Goal: Transaction & Acquisition: Purchase product/service

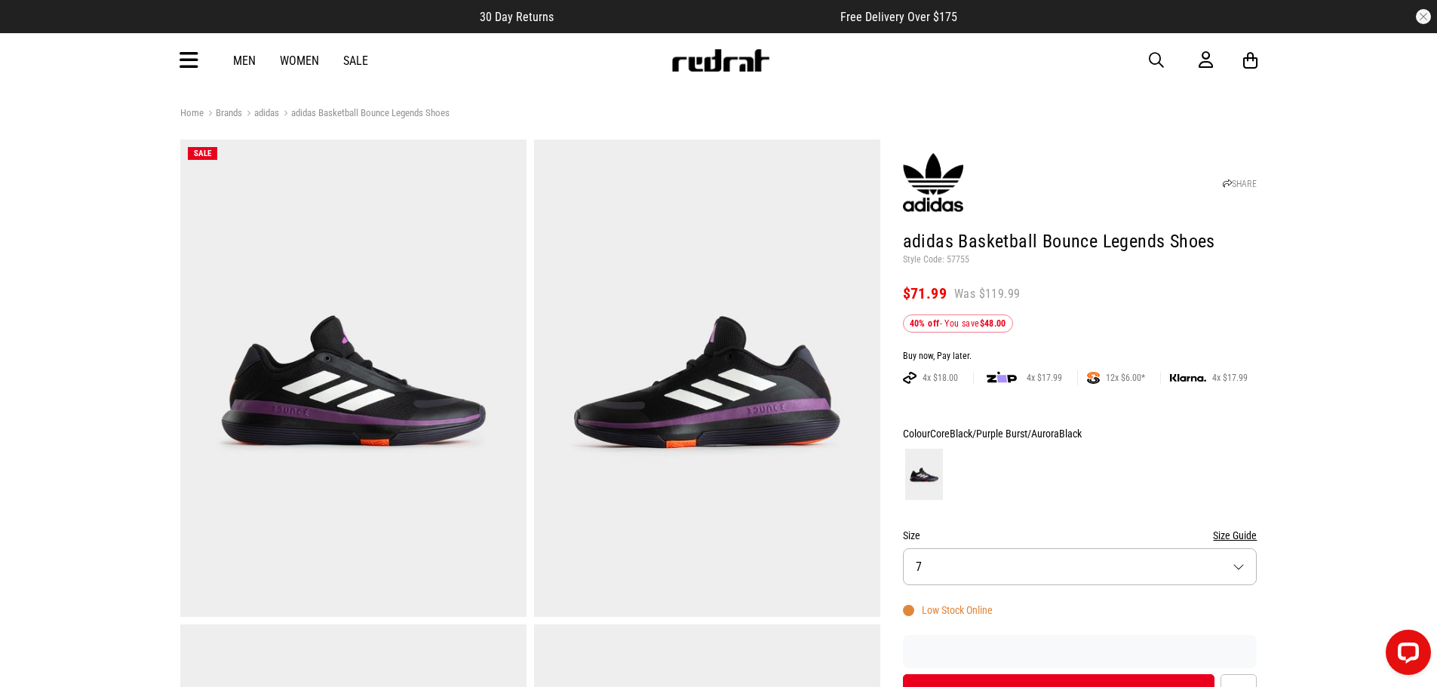
scroll to position [75, 0]
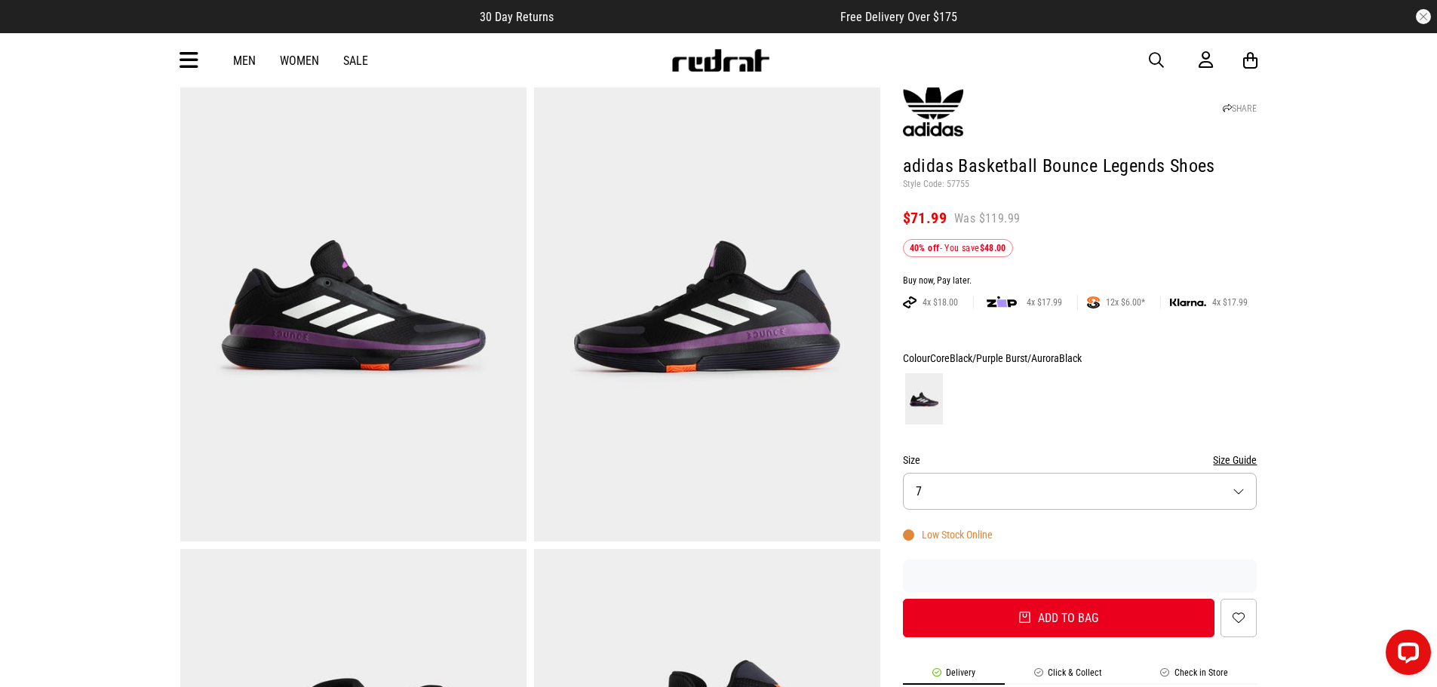
click at [1095, 473] on button "Size 7" at bounding box center [1080, 491] width 355 height 37
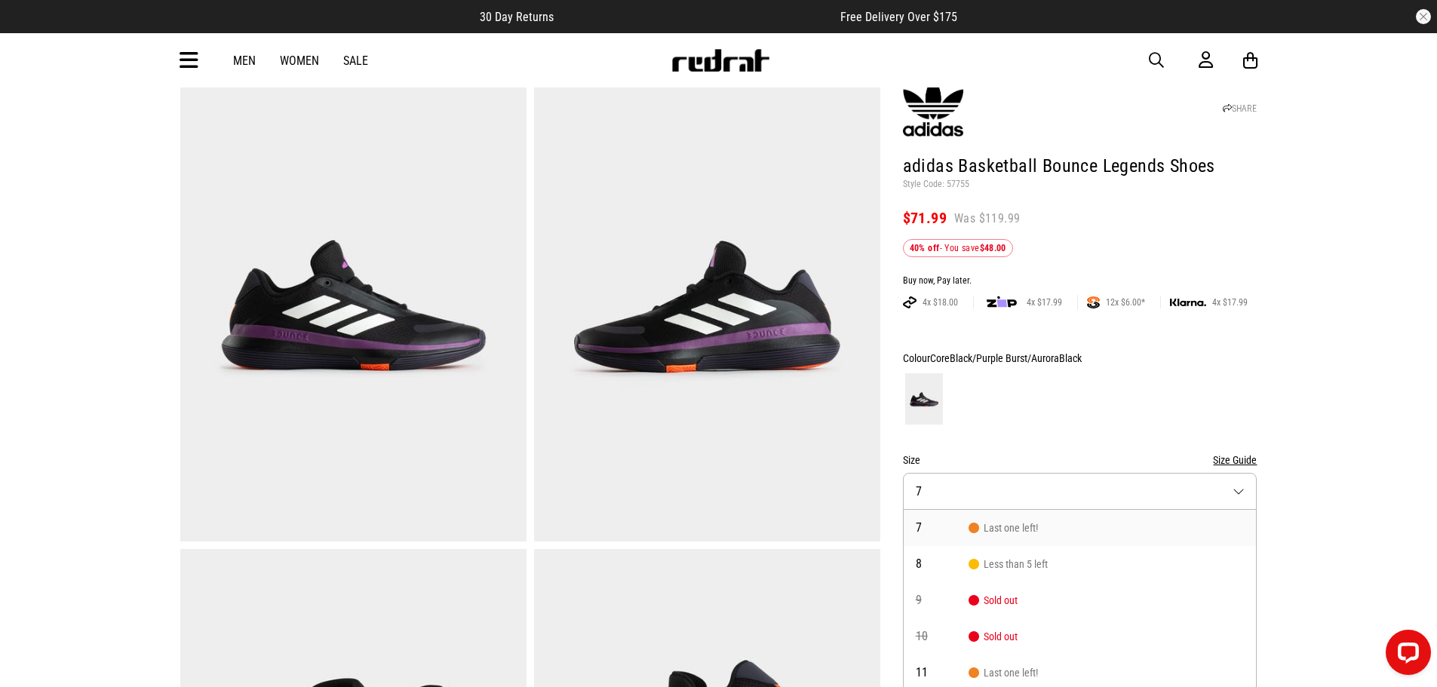
scroll to position [102, 0]
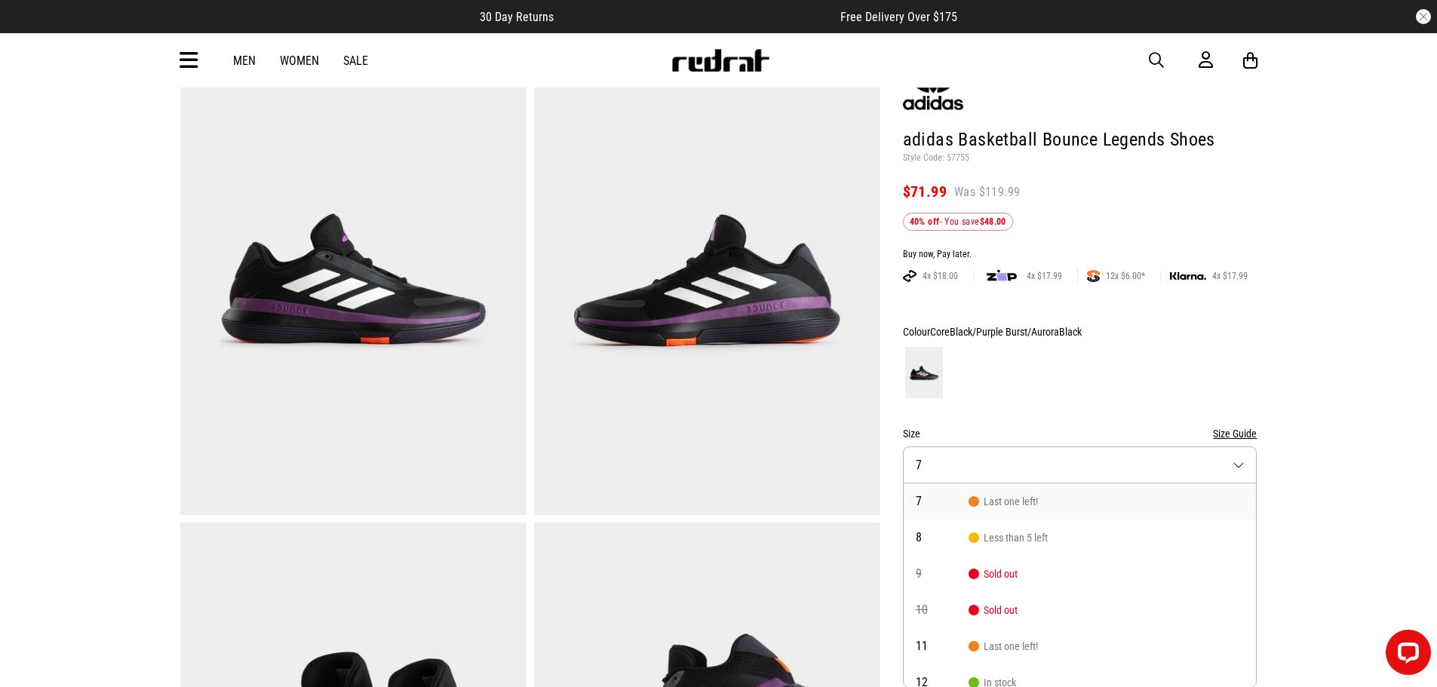
click at [1099, 501] on li "7 Last one left!" at bounding box center [1080, 502] width 353 height 36
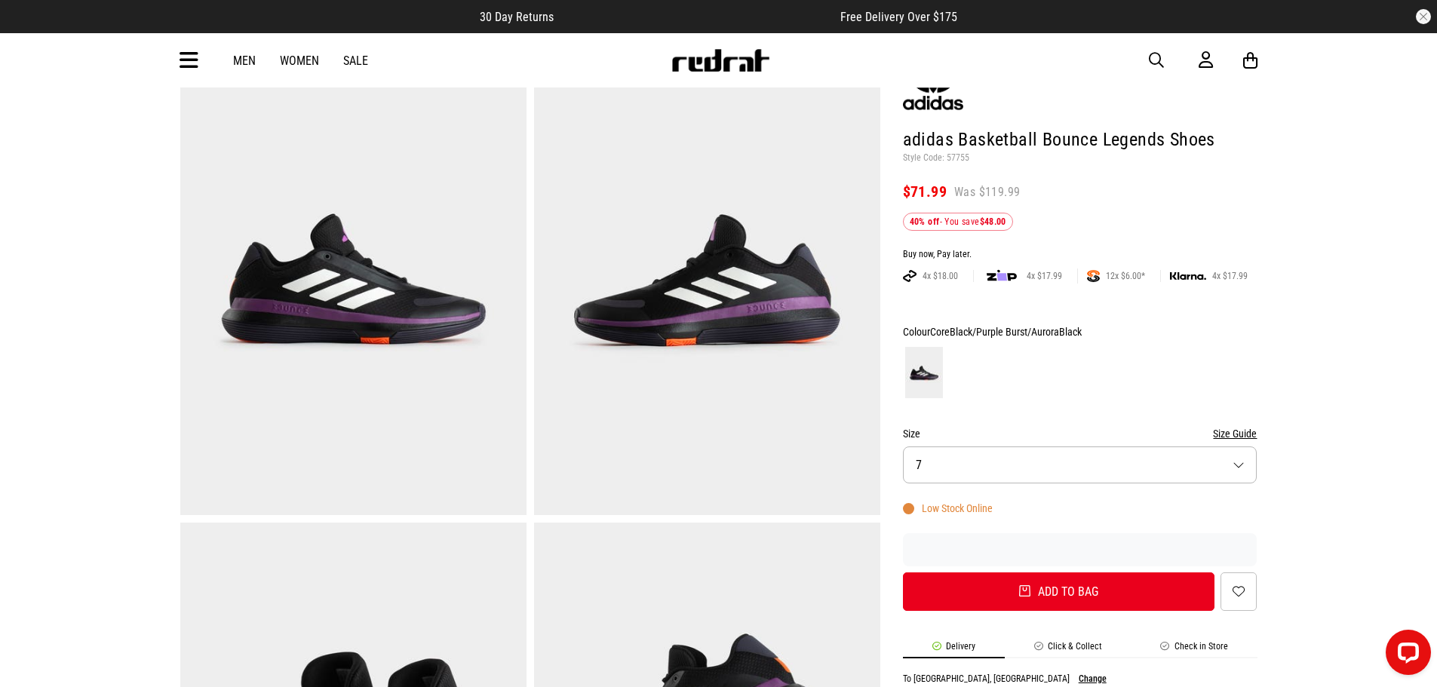
click at [1095, 459] on button "Size 7" at bounding box center [1080, 465] width 355 height 37
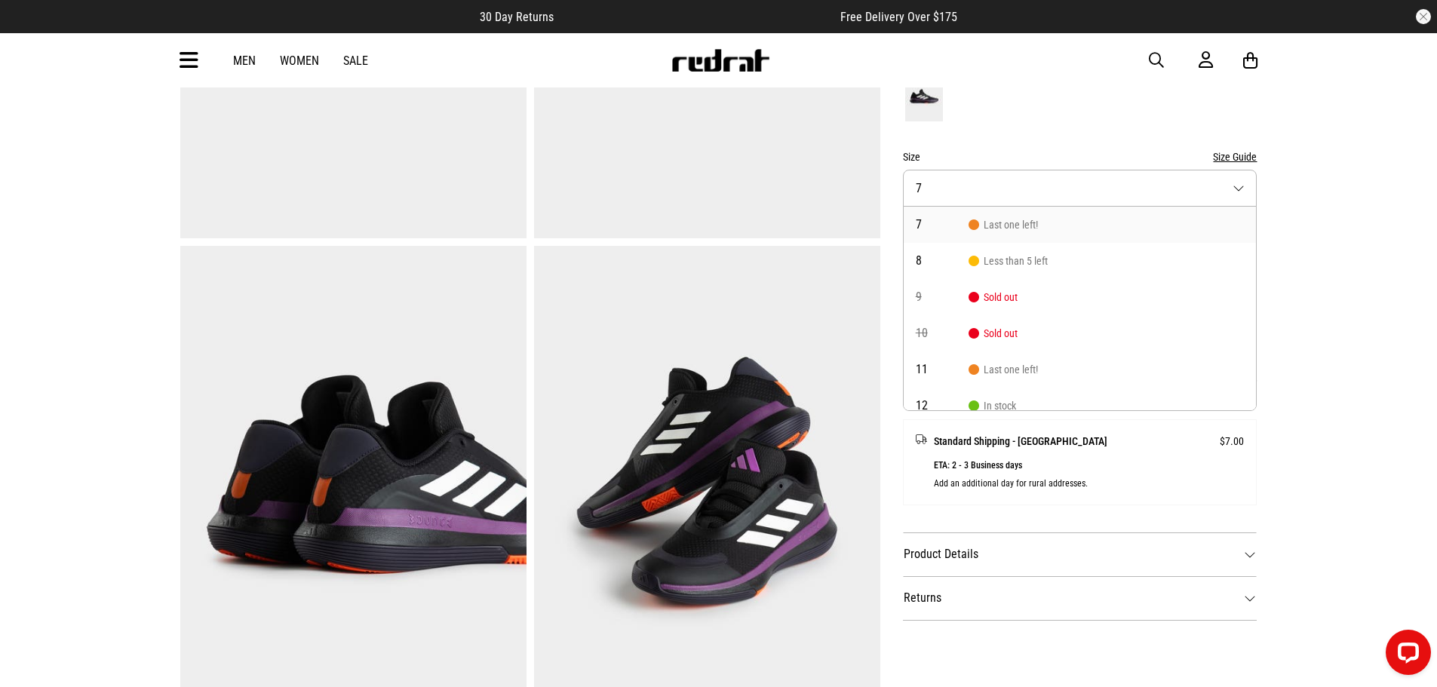
scroll to position [404, 0]
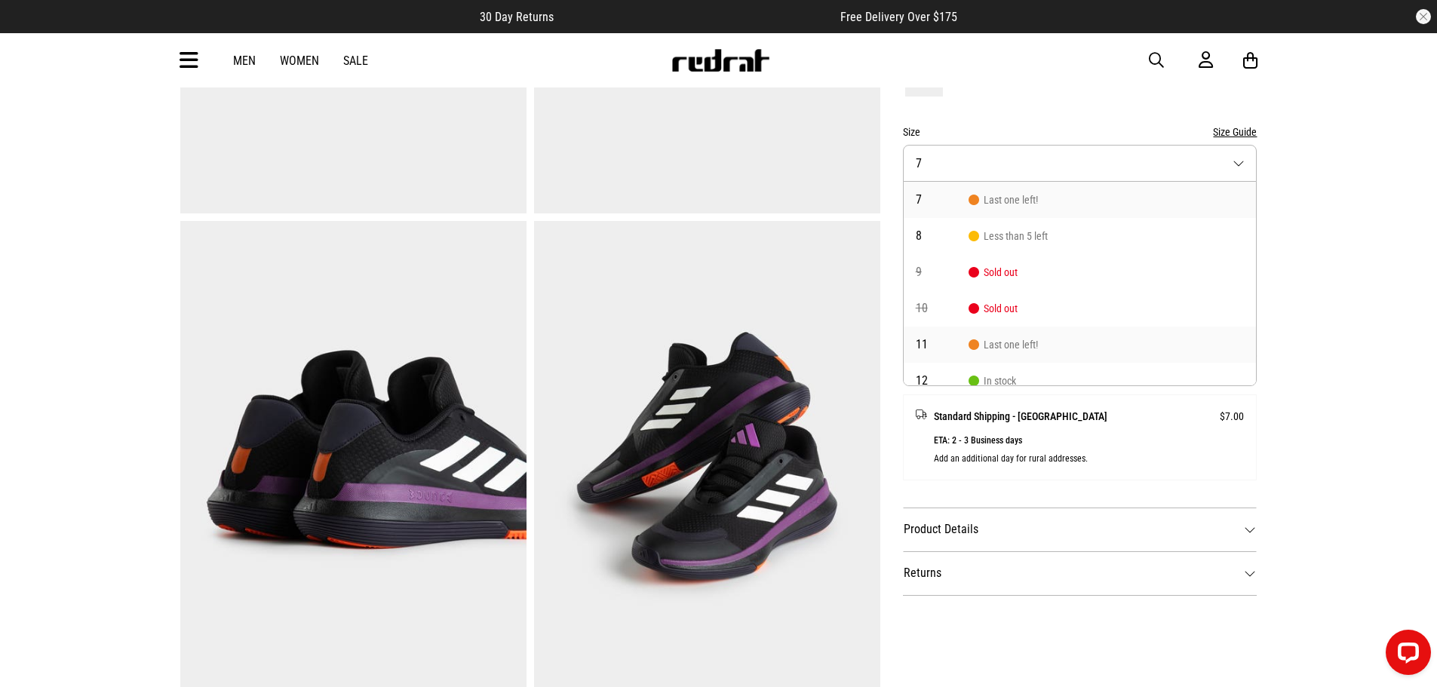
click at [949, 340] on span "11" at bounding box center [942, 345] width 53 height 12
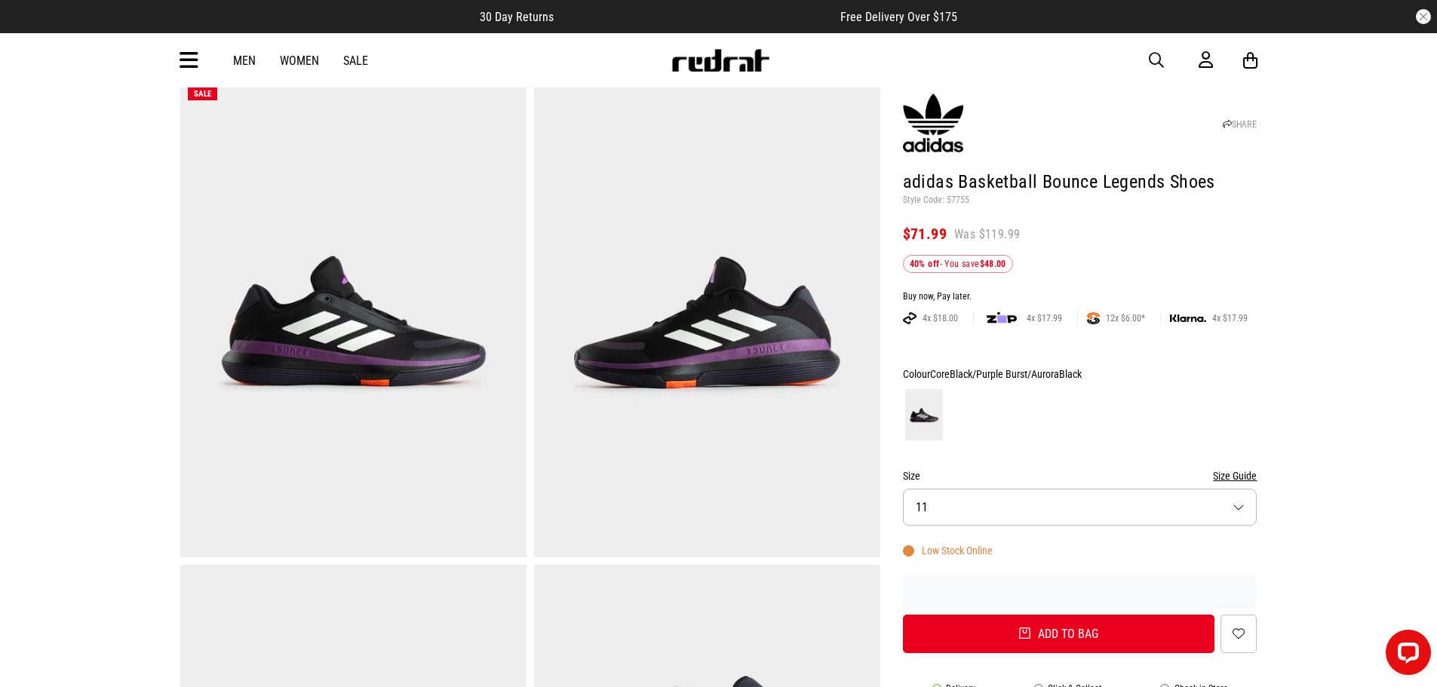
scroll to position [26, 0]
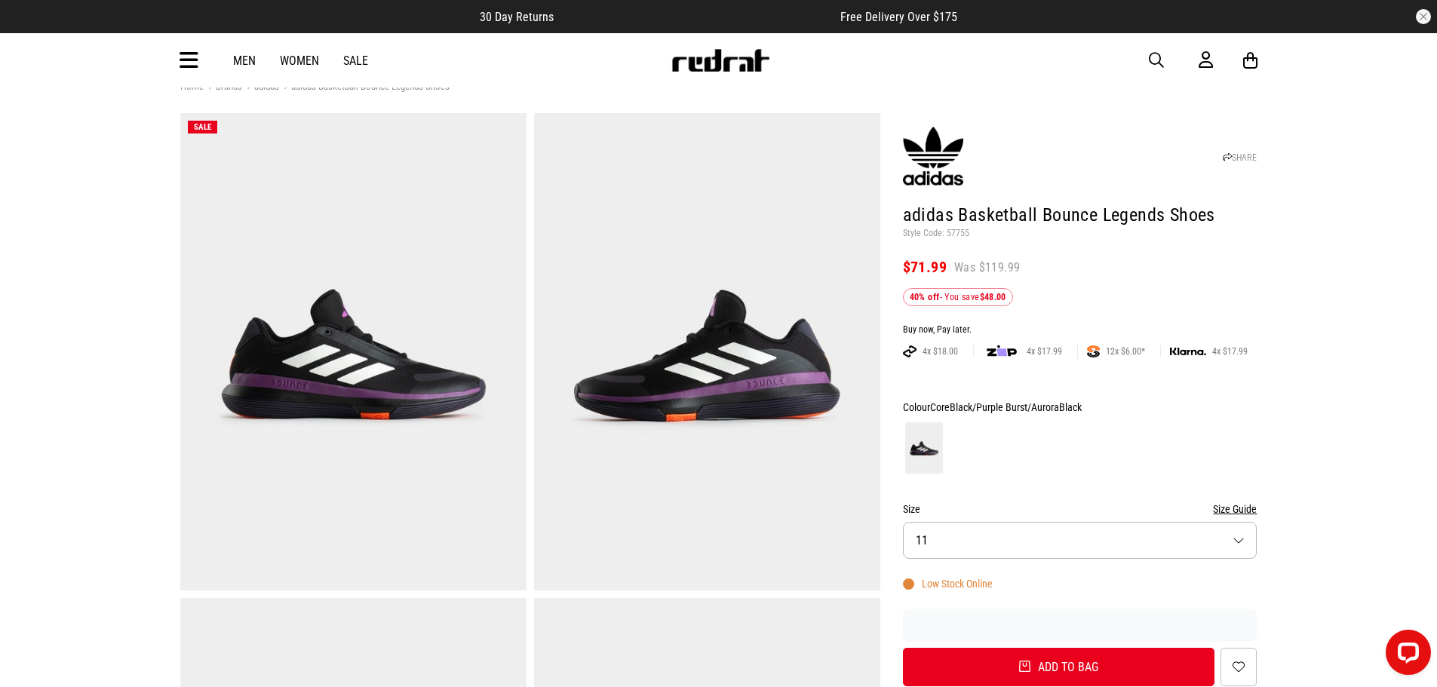
click at [810, 382] on img at bounding box center [707, 352] width 346 height 478
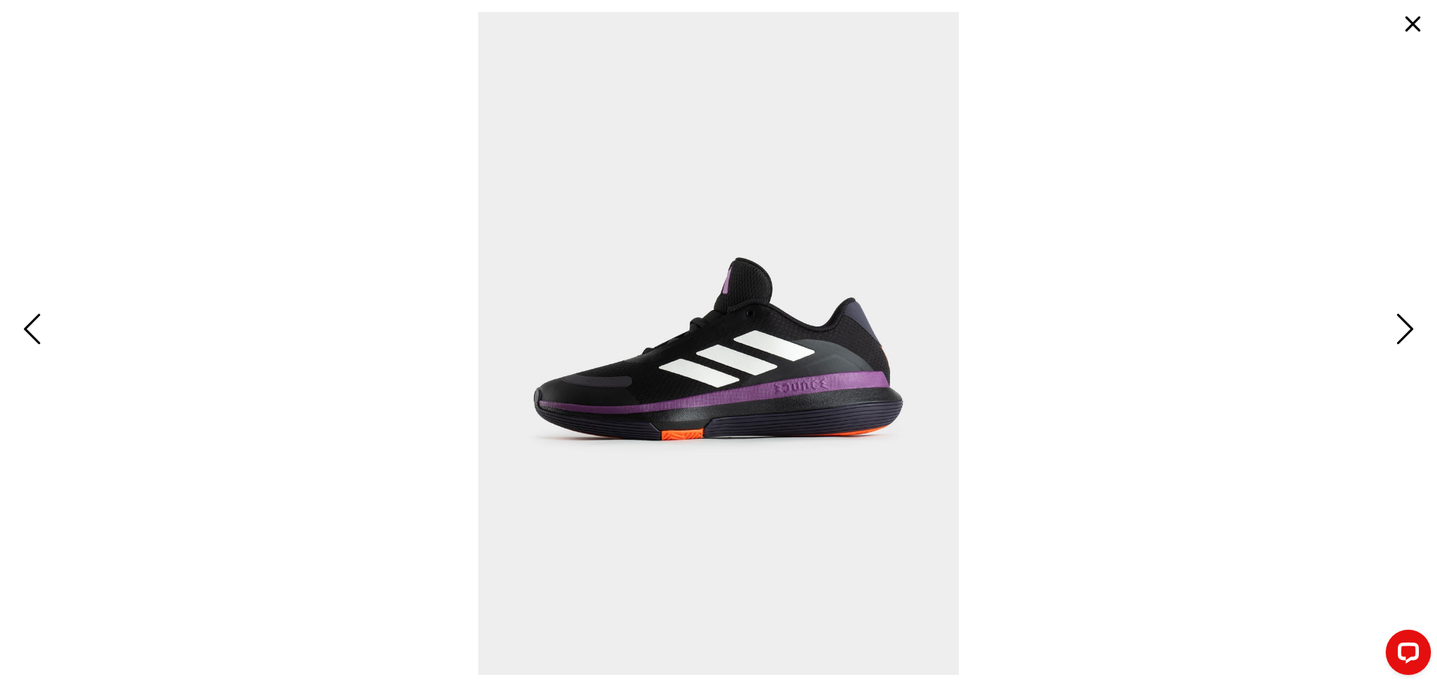
click at [1408, 328] on span "Next" at bounding box center [1402, 331] width 23 height 44
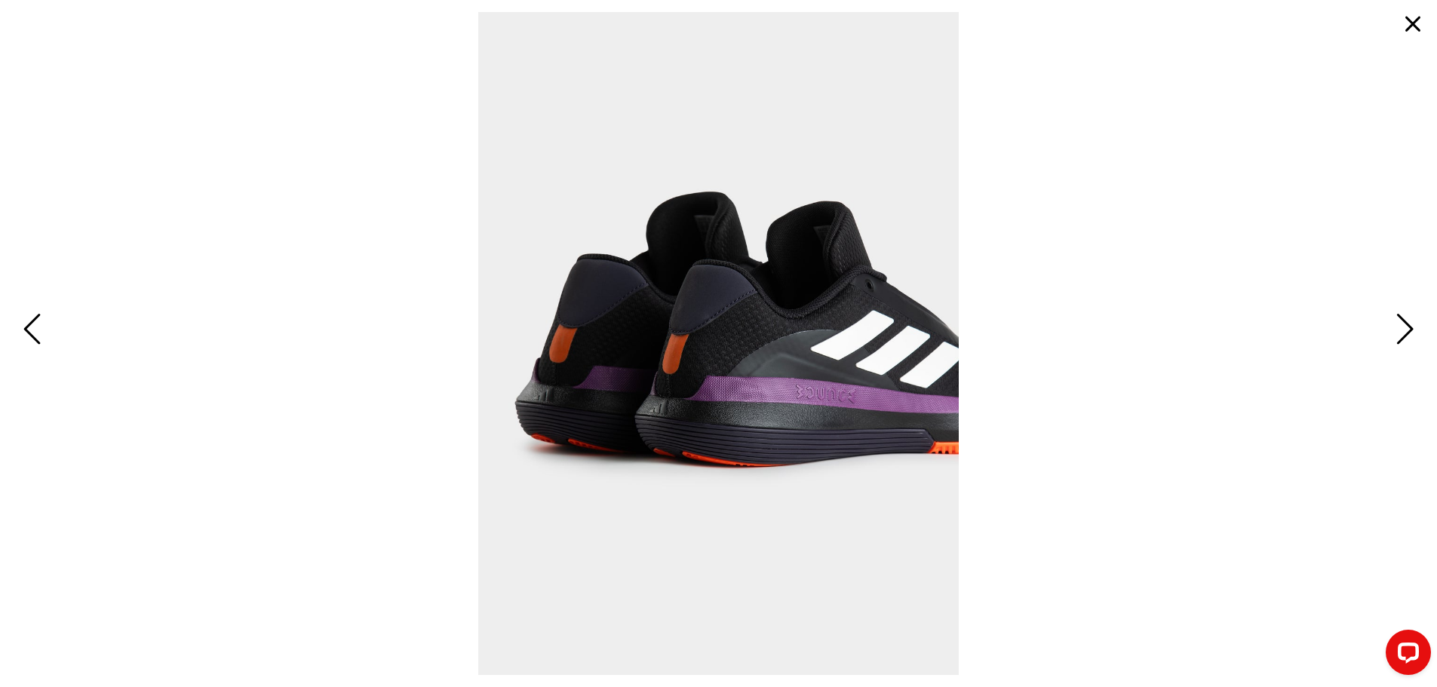
click at [1408, 328] on span "Next" at bounding box center [1402, 331] width 23 height 44
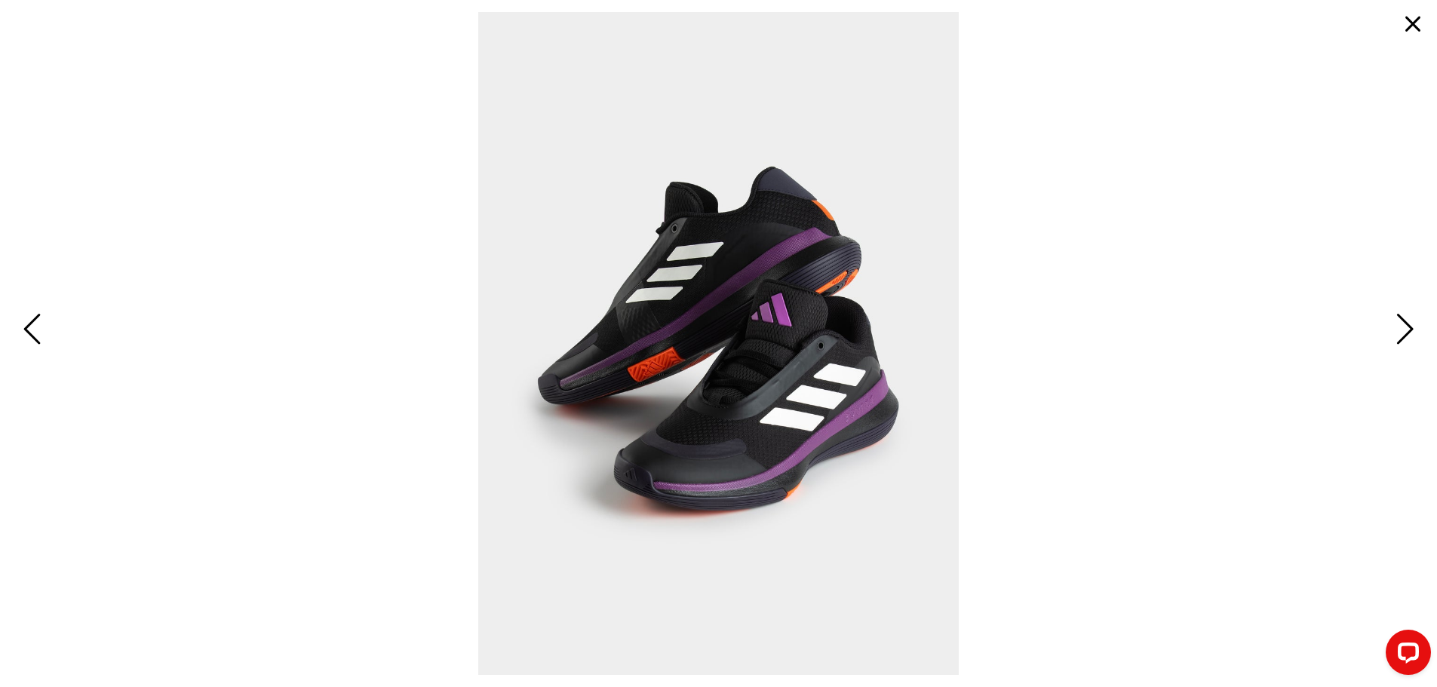
click at [1408, 328] on span "Next" at bounding box center [1402, 331] width 23 height 44
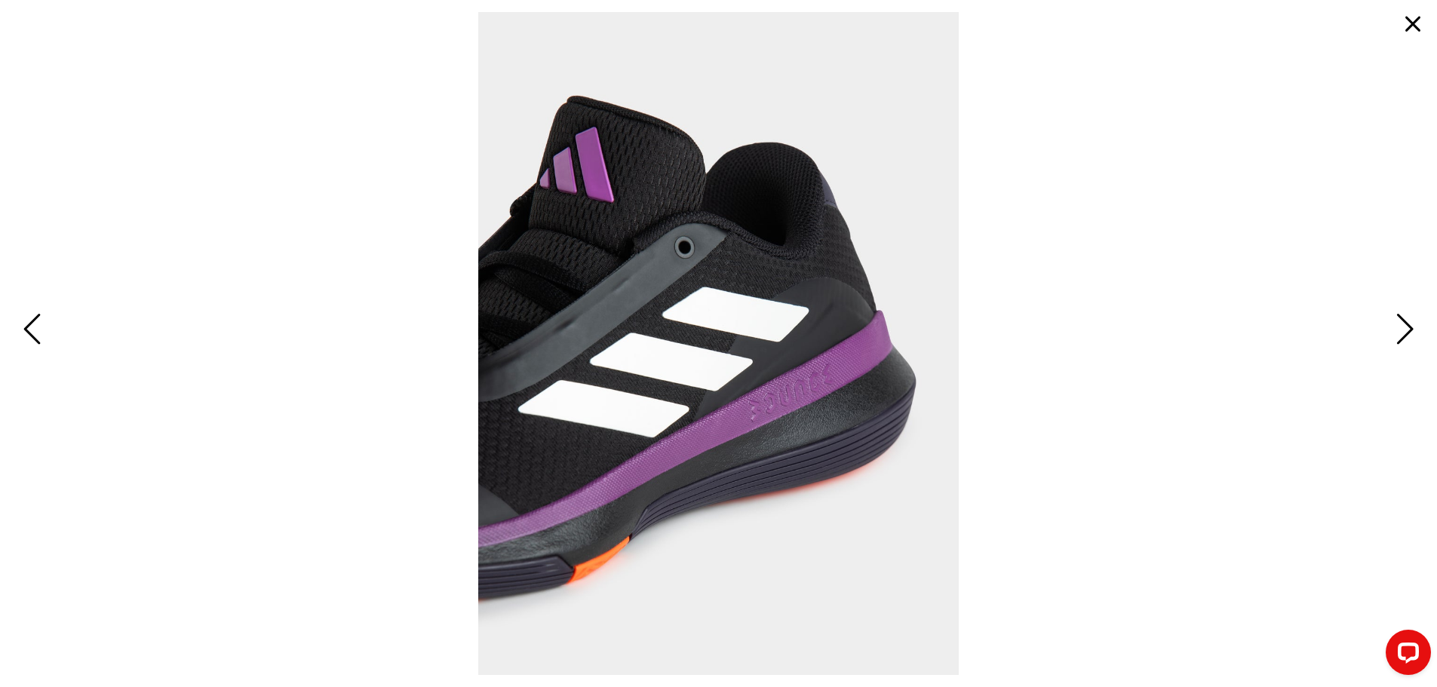
click at [1411, 16] on button "button" at bounding box center [1413, 24] width 36 height 36
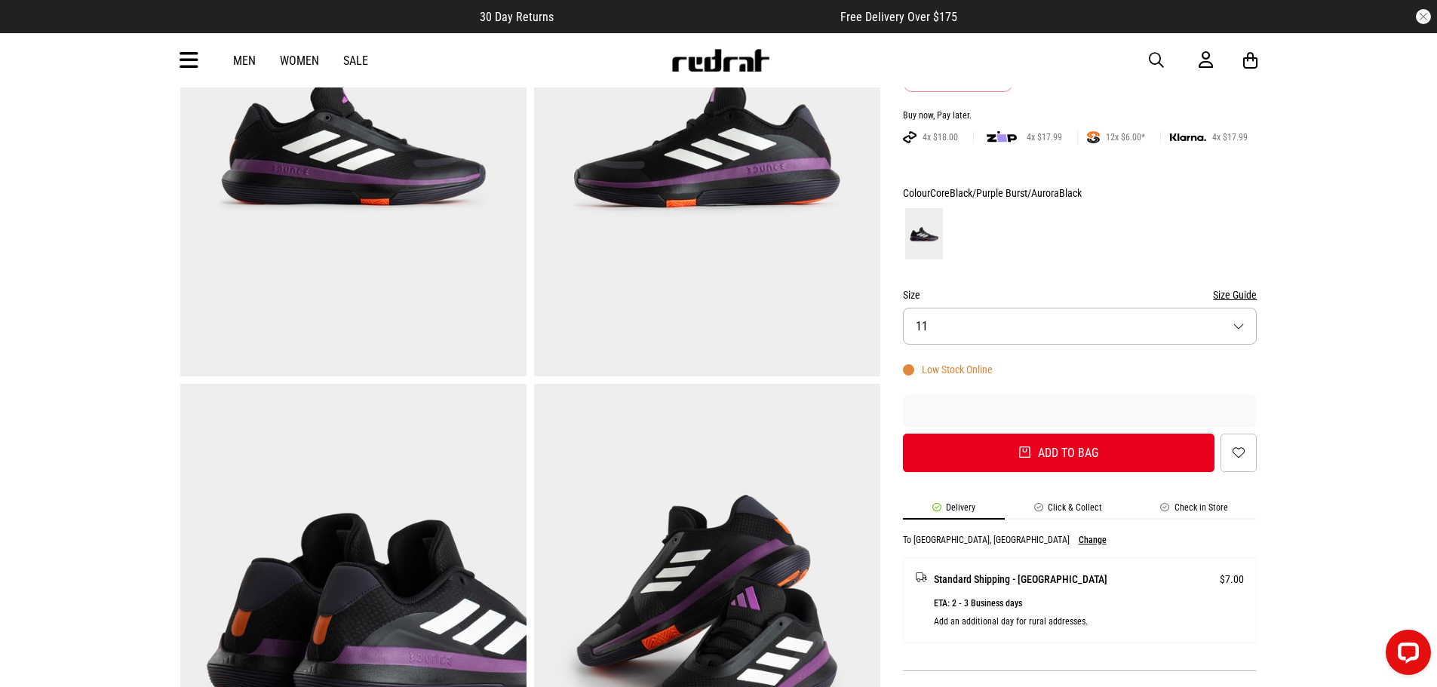
scroll to position [253, 0]
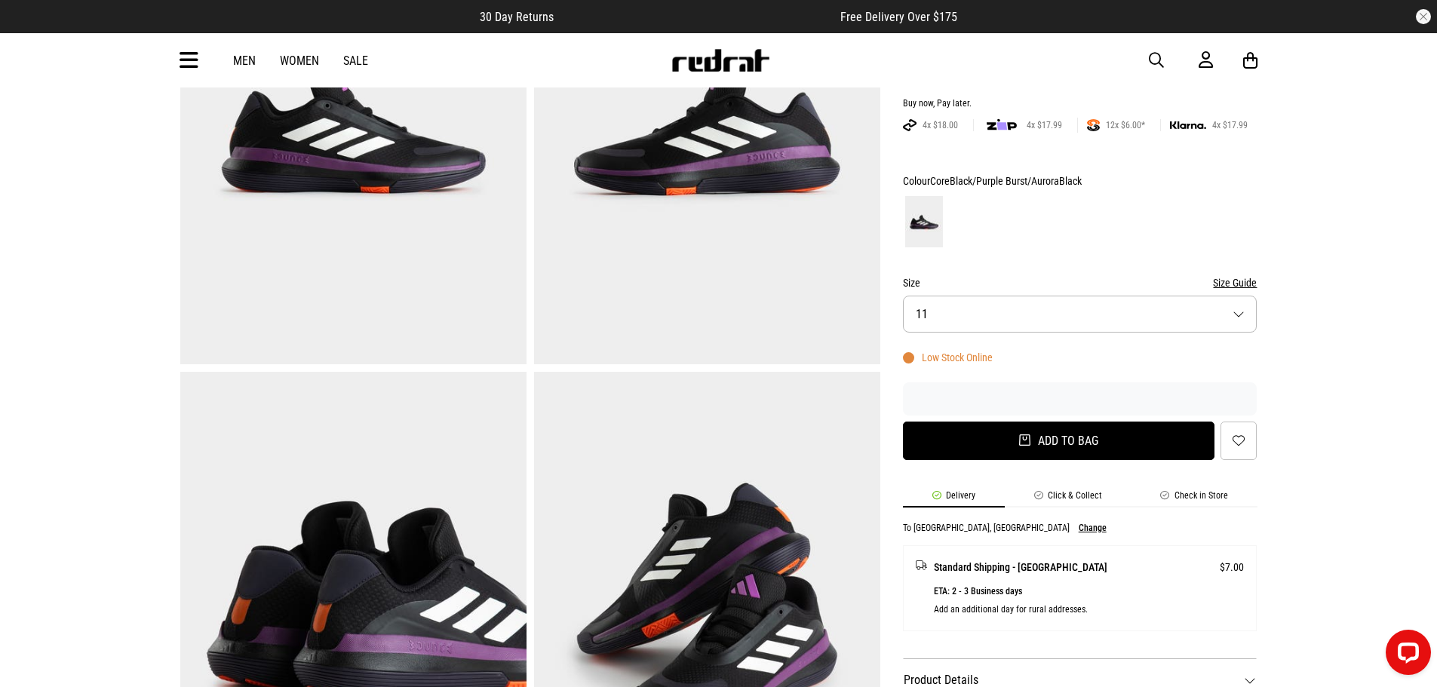
click at [1053, 441] on button "Add to bag" at bounding box center [1059, 441] width 312 height 38
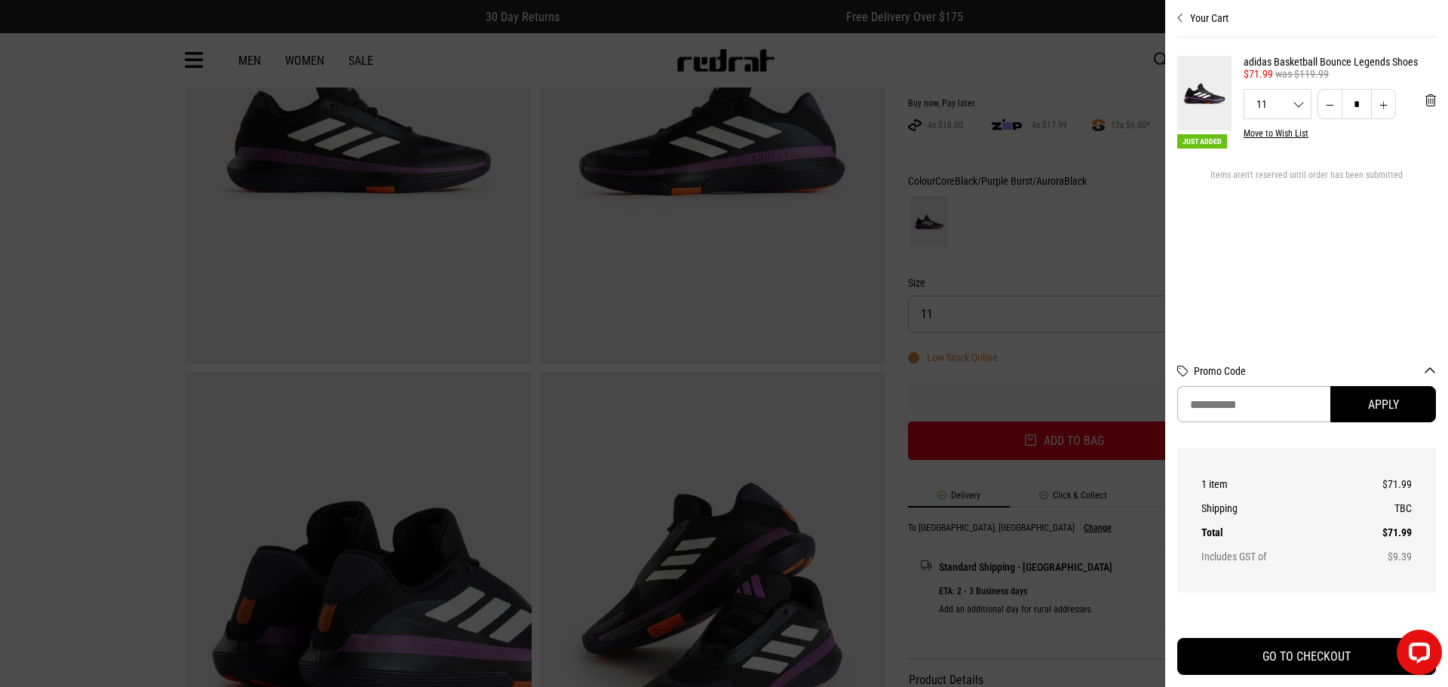
click at [1073, 268] on div at bounding box center [724, 343] width 1448 height 687
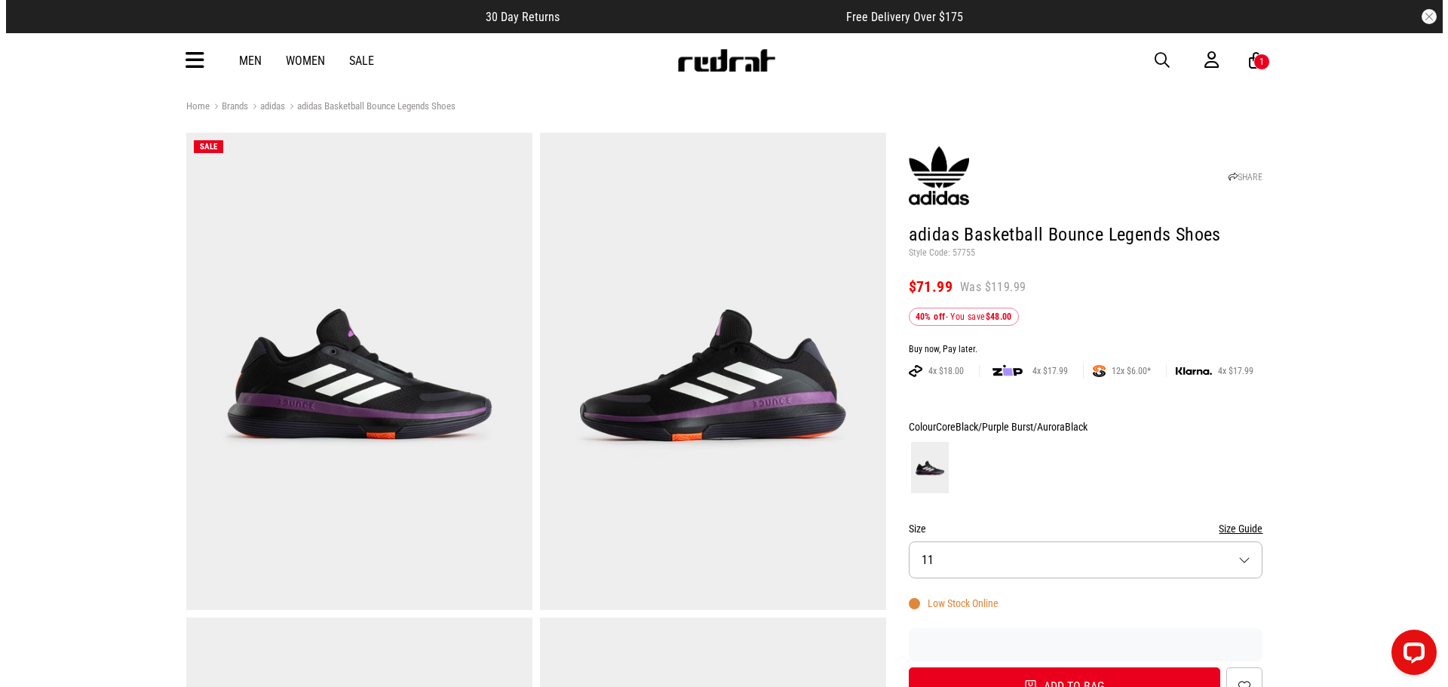
scroll to position [0, 0]
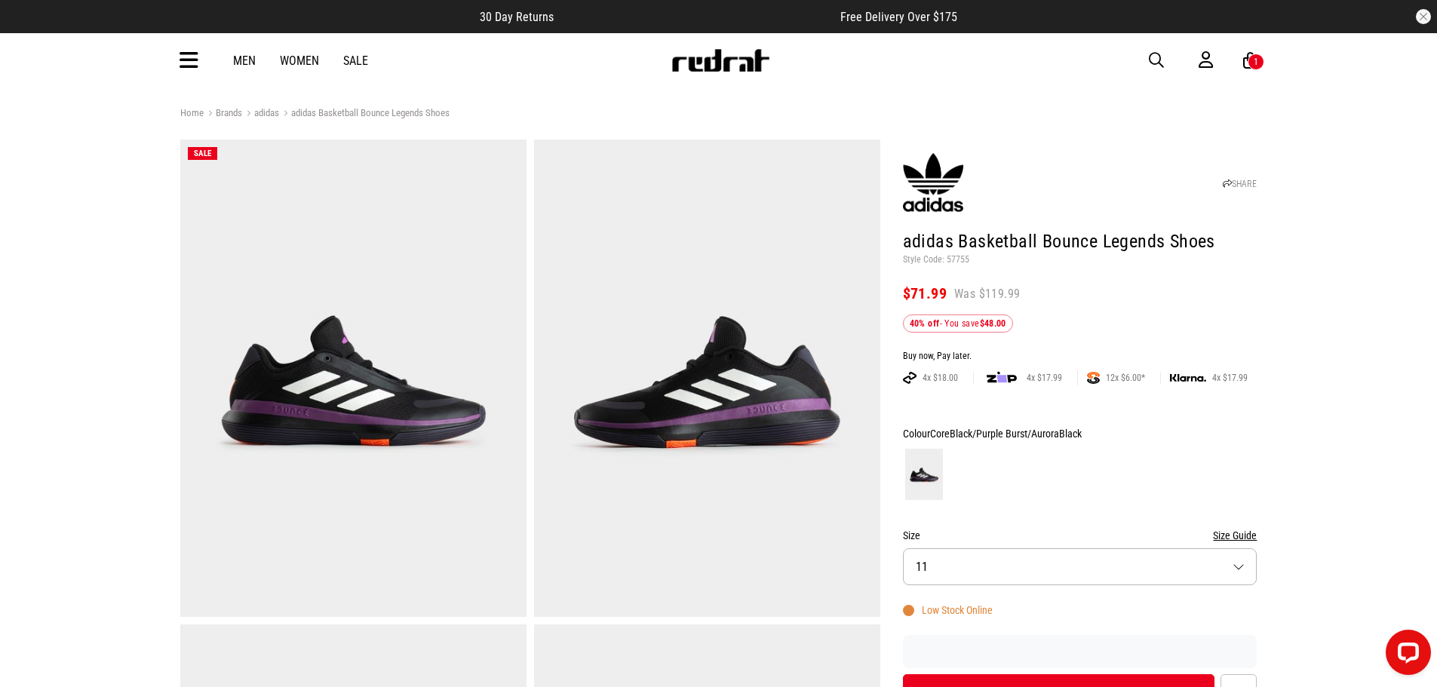
click at [1248, 58] on div "1" at bounding box center [1256, 62] width 17 height 17
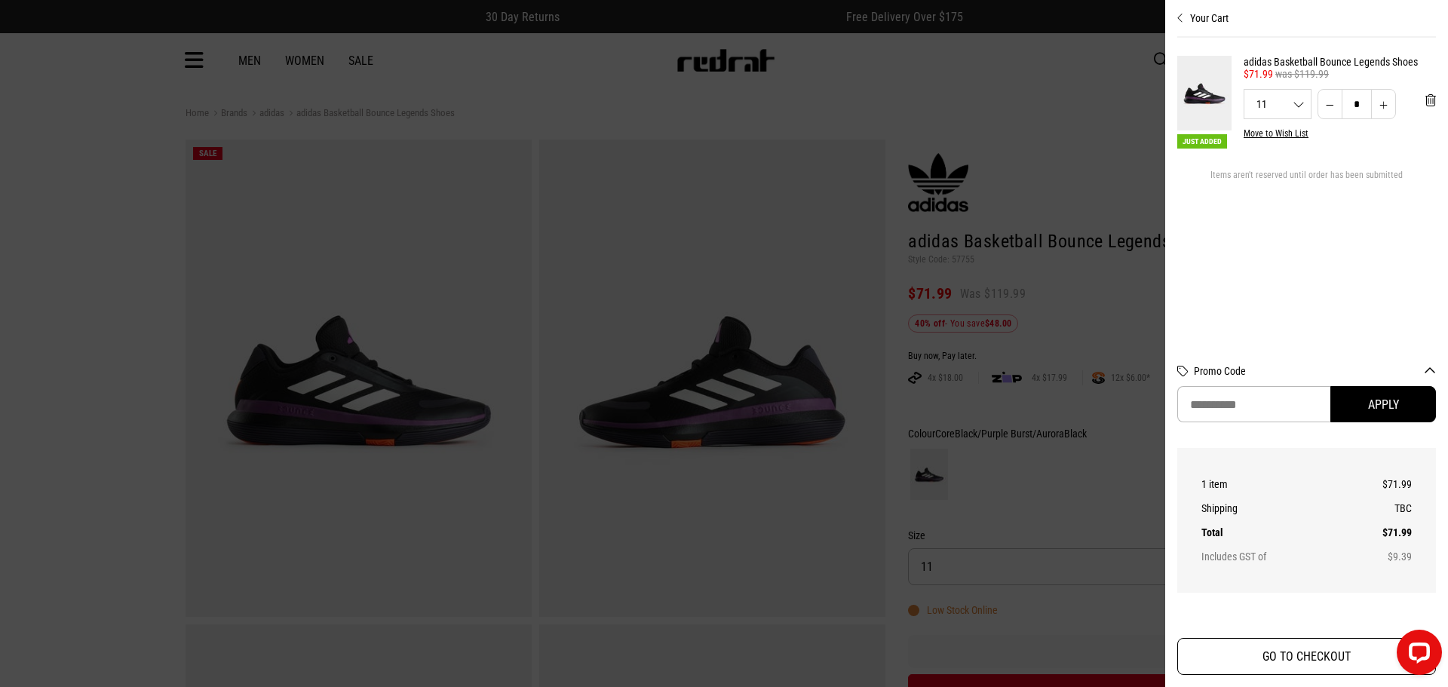
click at [1314, 656] on button "GO TO CHECKOUT" at bounding box center [1307, 656] width 259 height 37
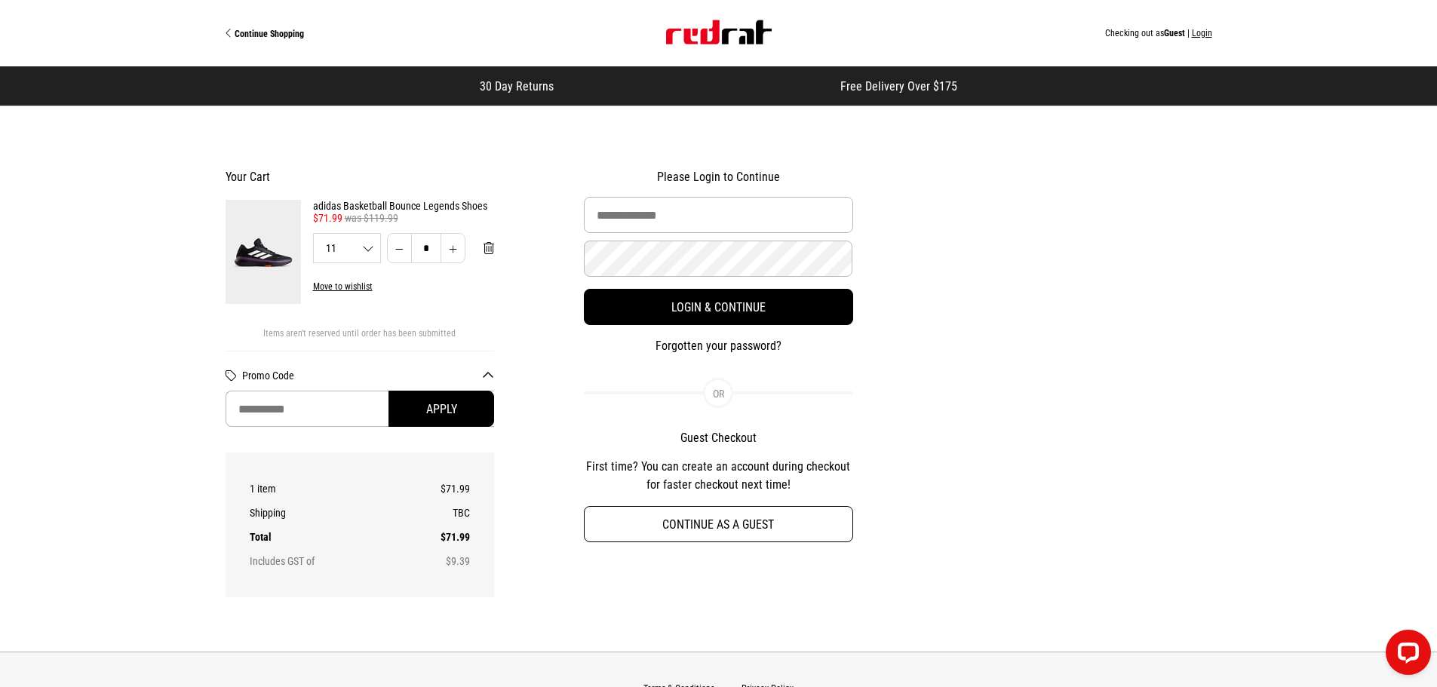
click at [719, 527] on button "Continue as a guest" at bounding box center [718, 524] width 269 height 36
select select "**********"
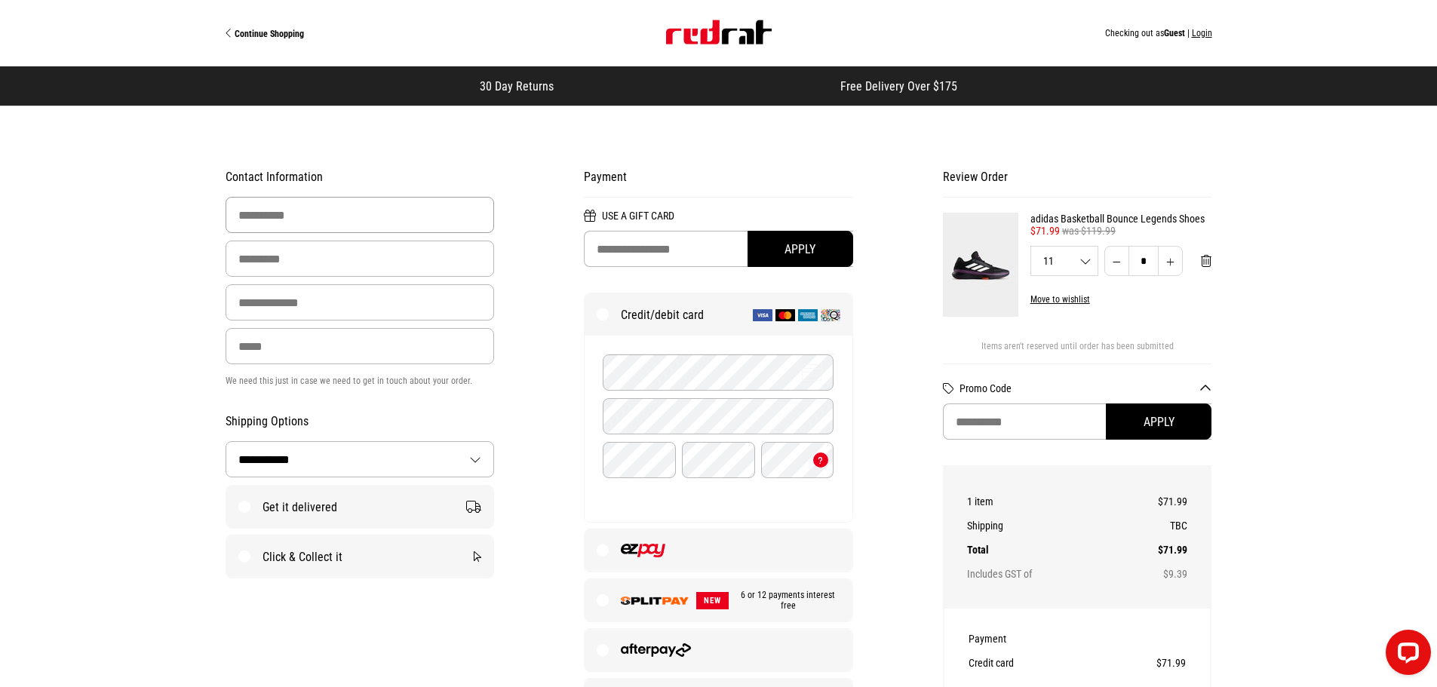
click at [385, 224] on input "First Name" at bounding box center [360, 215] width 269 height 36
type input "*******"
click at [327, 266] on input "Last Name" at bounding box center [360, 259] width 269 height 36
type input "*******"
click at [309, 308] on input "Email Address" at bounding box center [360, 302] width 269 height 36
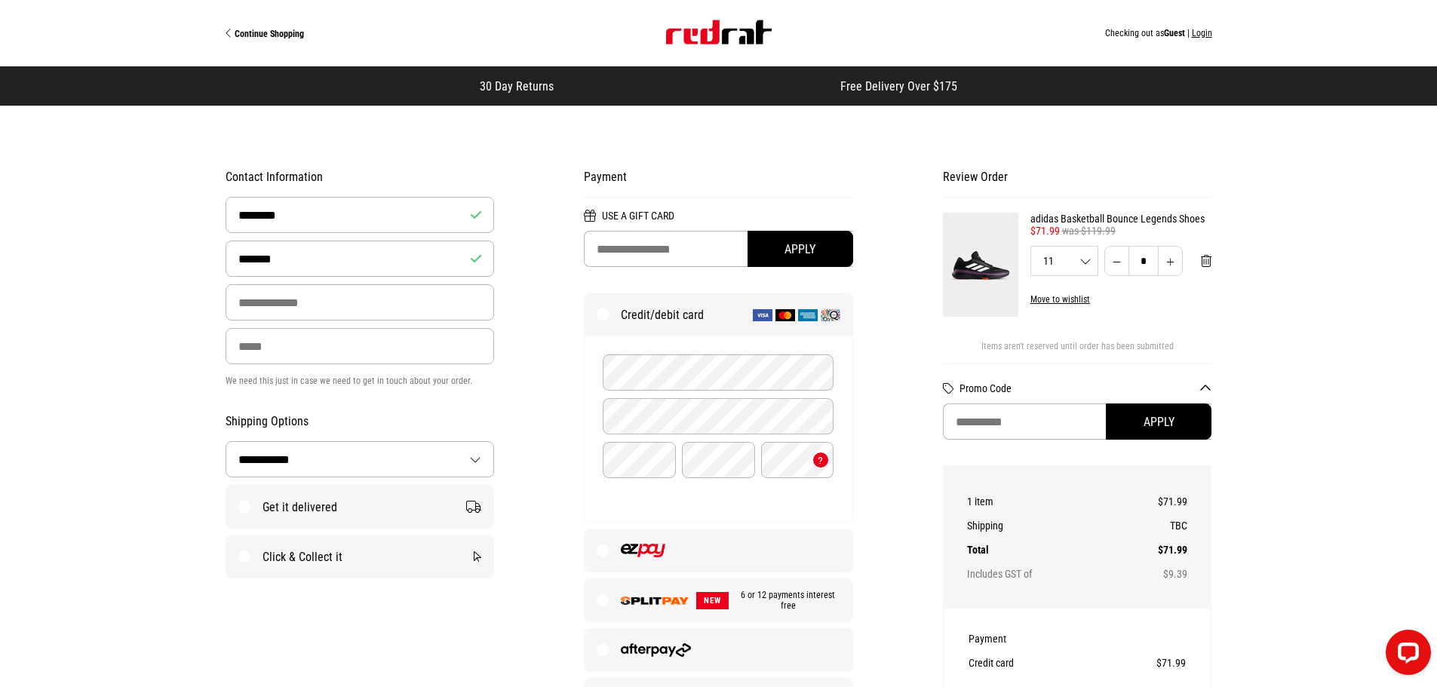
click at [244, 557] on label "Click & Collect it" at bounding box center [360, 557] width 268 height 42
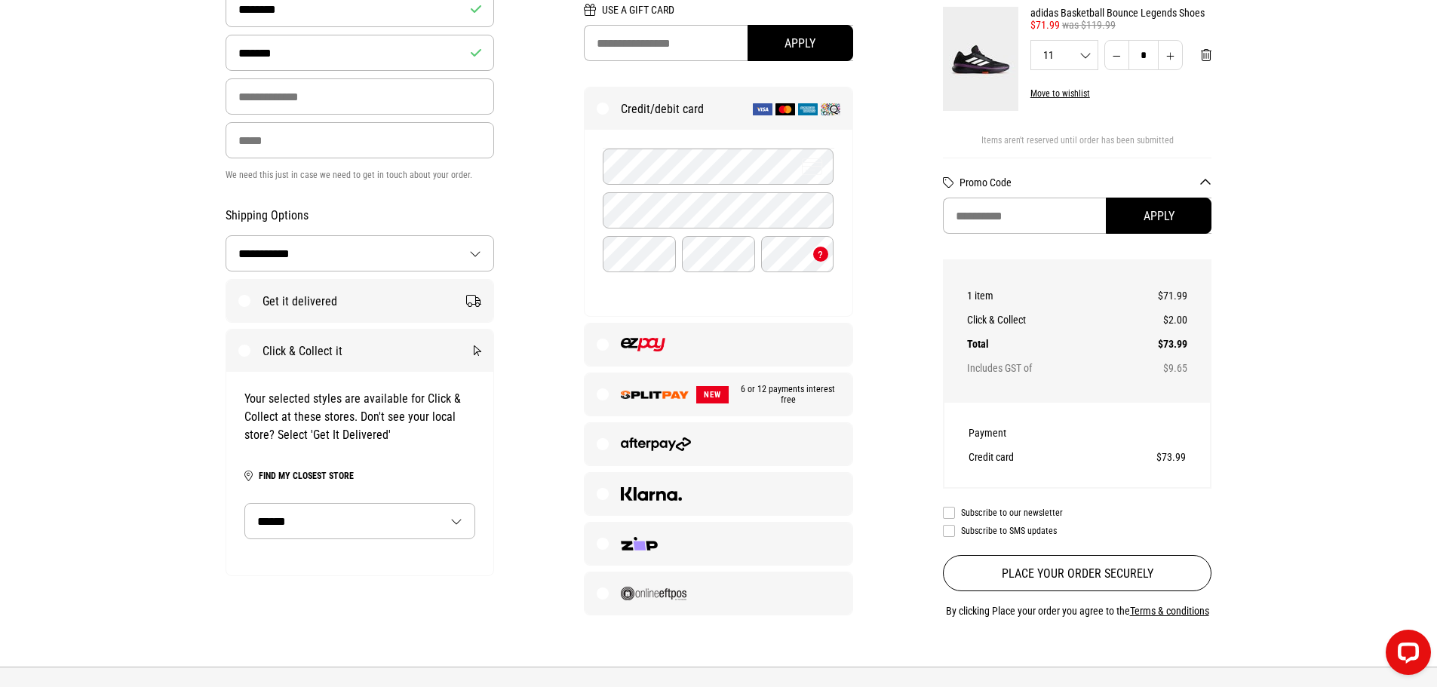
scroll to position [226, 0]
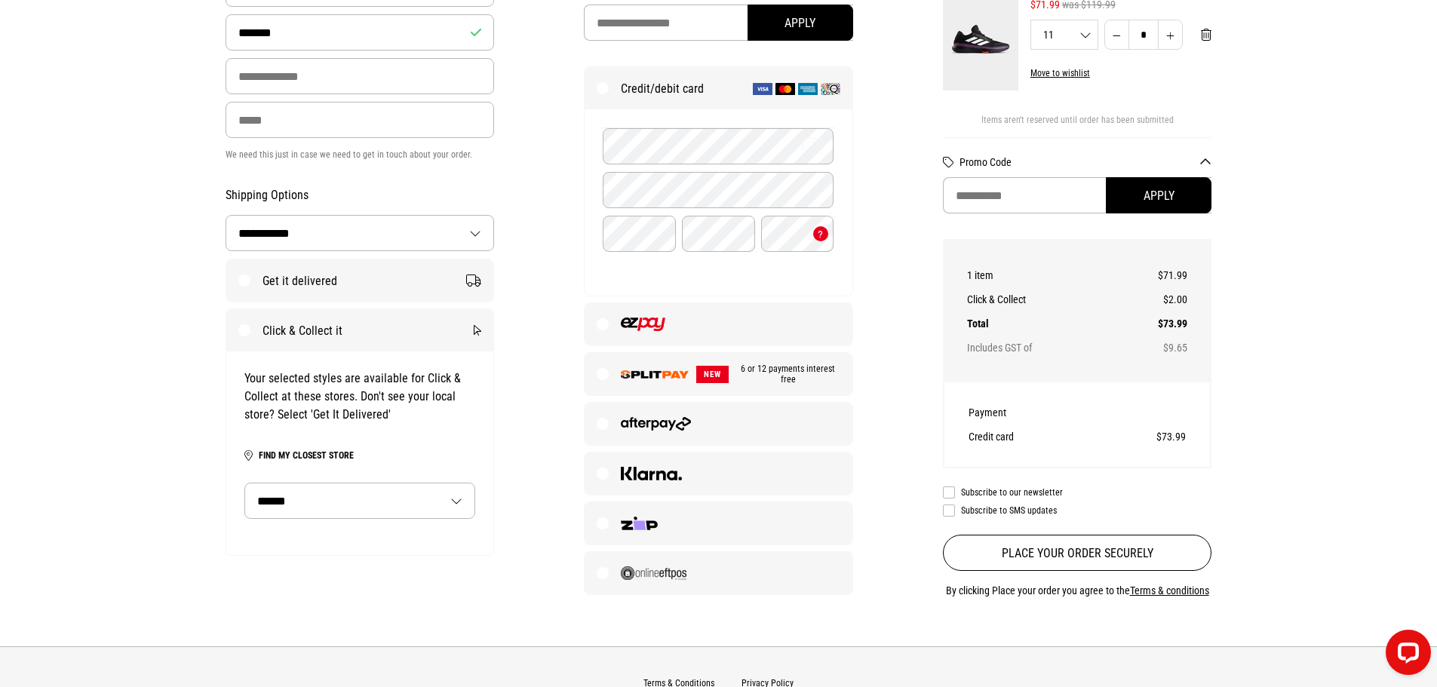
click at [379, 508] on select "**********" at bounding box center [359, 501] width 229 height 35
select select "********"
click at [245, 485] on select "**********" at bounding box center [359, 501] width 229 height 35
click at [385, 559] on select "***** *******" at bounding box center [359, 544] width 229 height 35
select select "**"
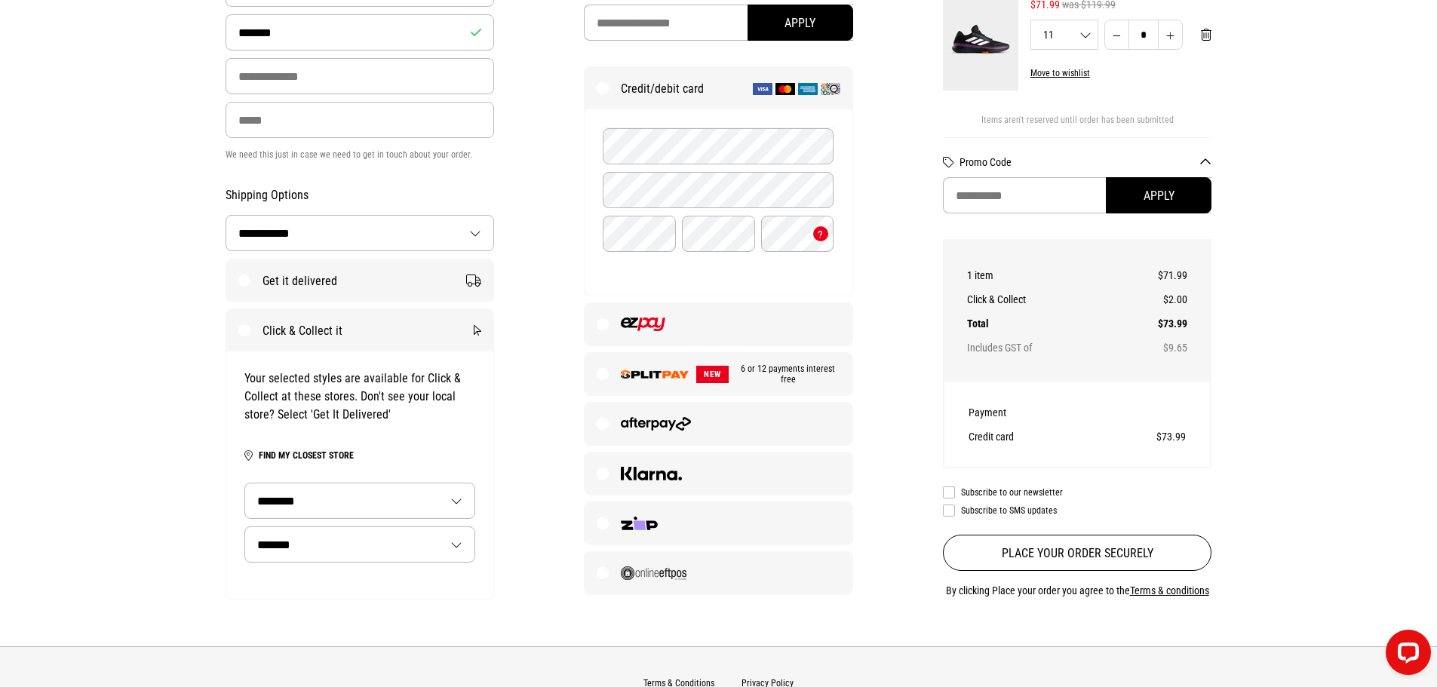
click at [245, 529] on select "***** *******" at bounding box center [359, 544] width 229 height 35
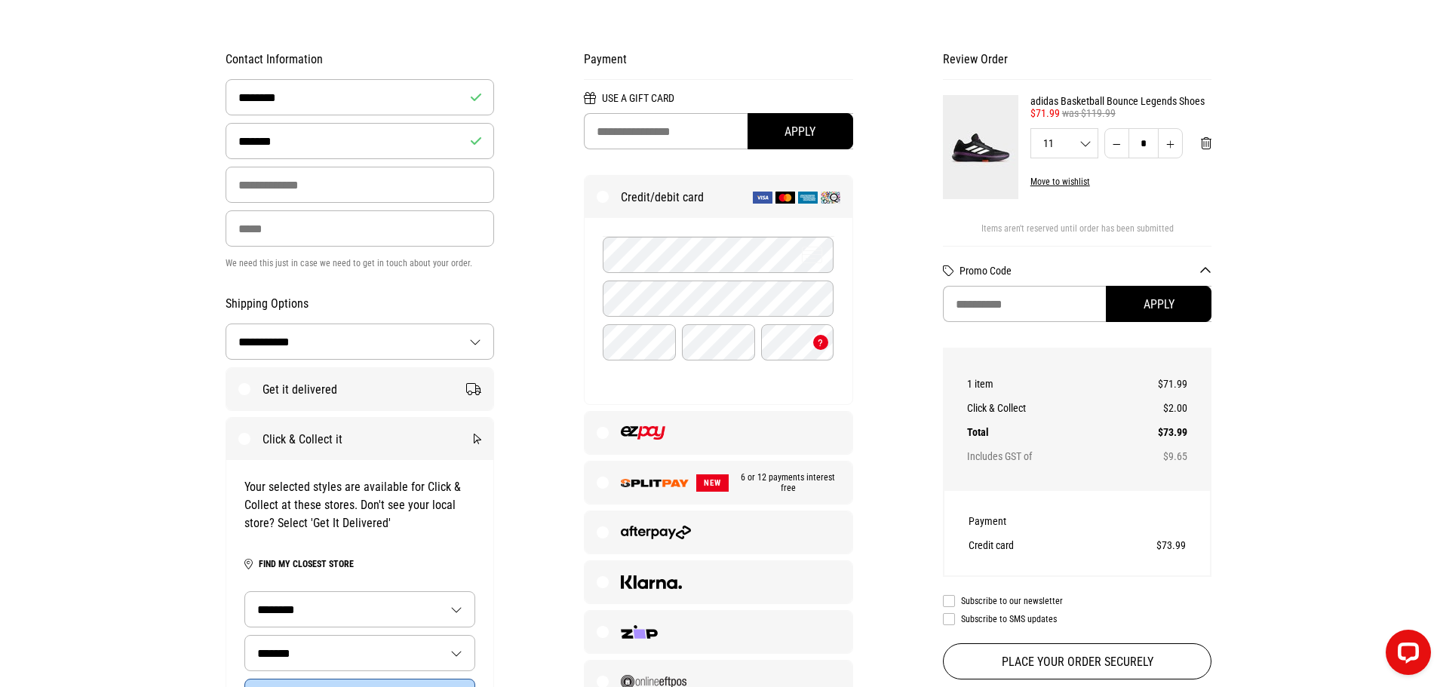
scroll to position [302, 0]
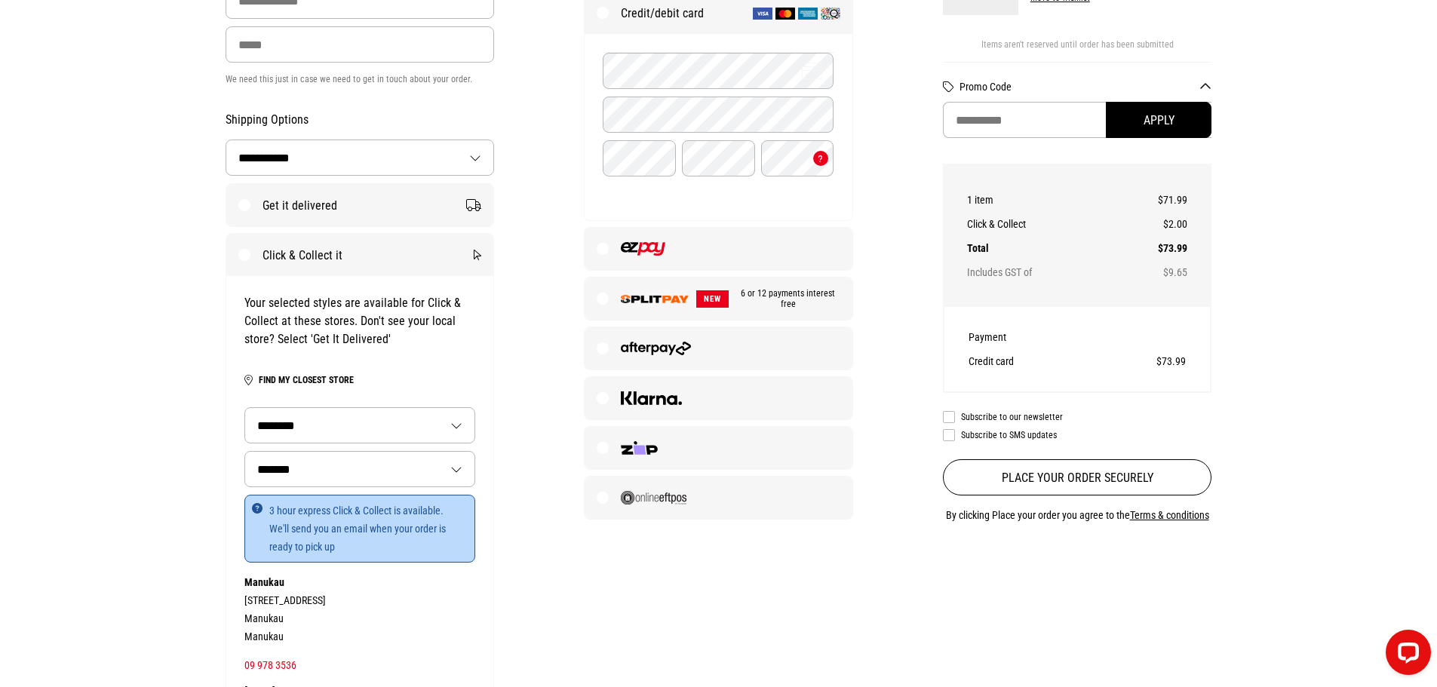
click at [306, 201] on label "Get it delivered" at bounding box center [360, 205] width 268 height 42
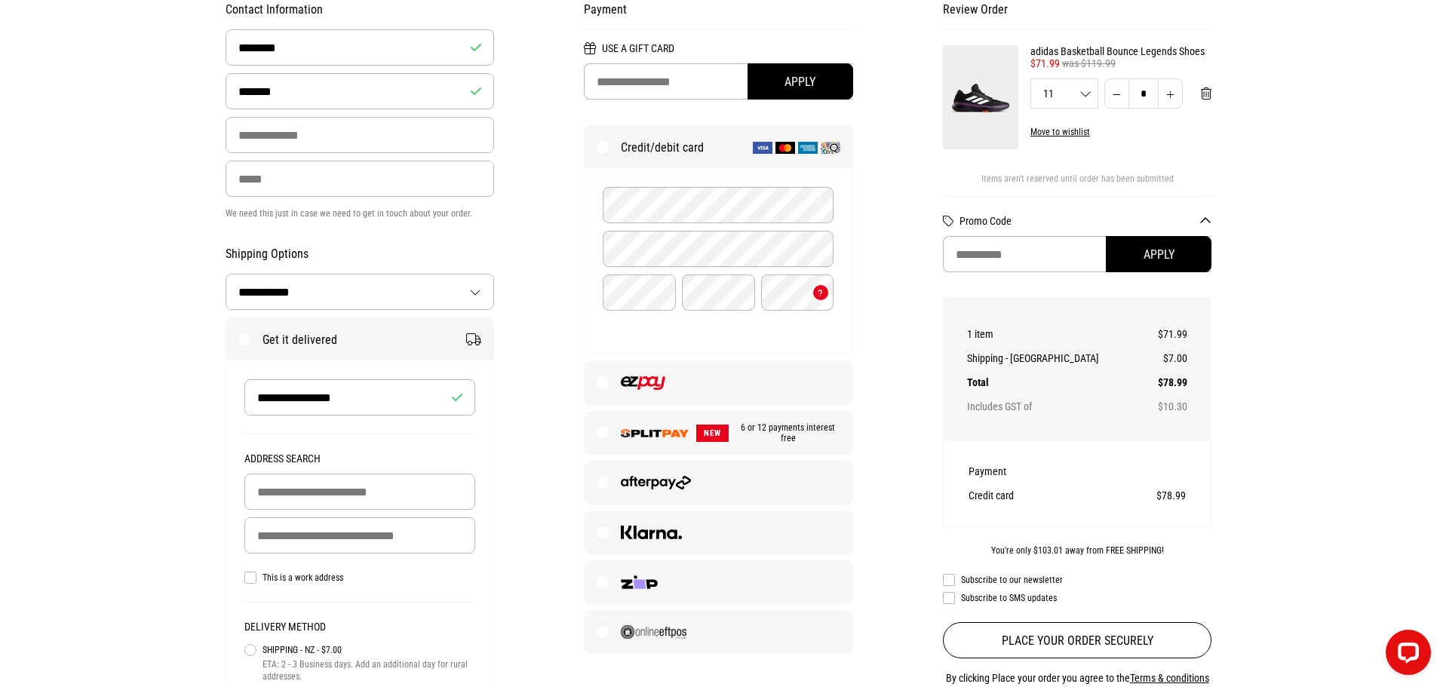
scroll to position [0, 0]
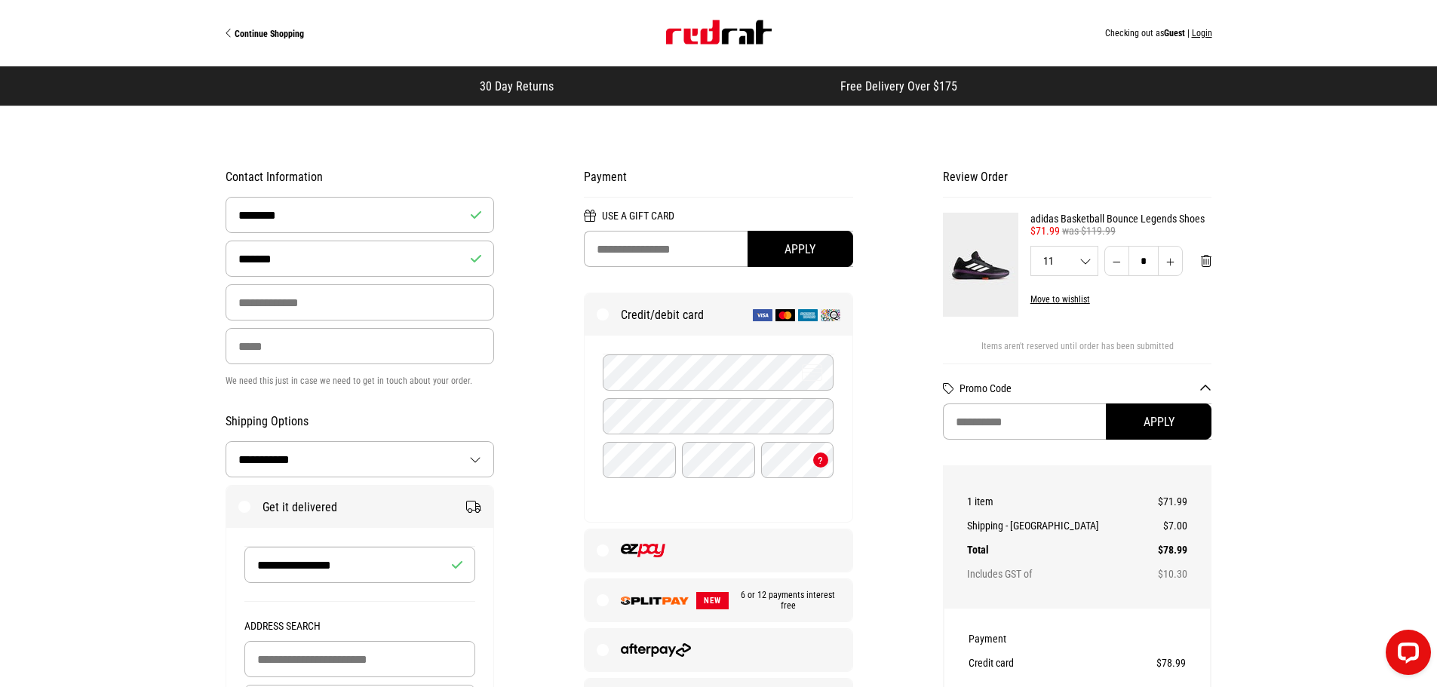
click at [987, 257] on img at bounding box center [980, 265] width 75 height 104
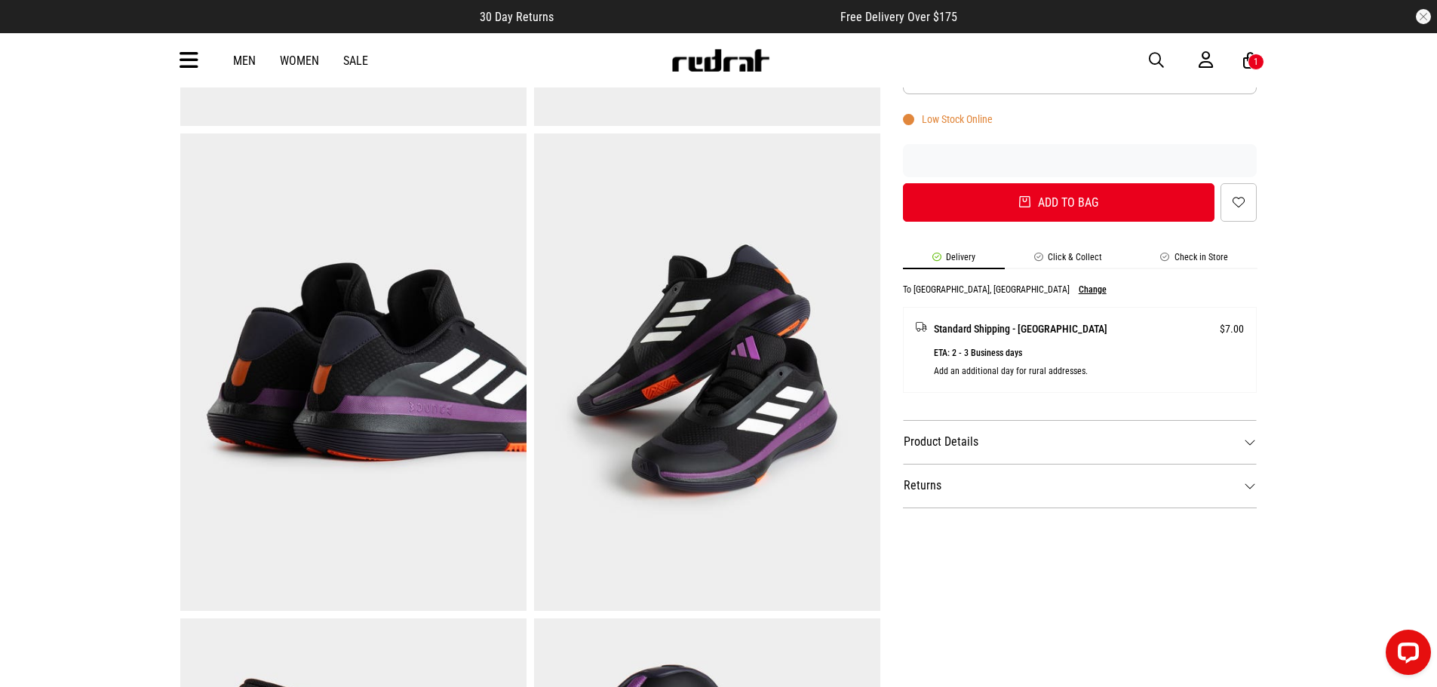
scroll to position [226, 0]
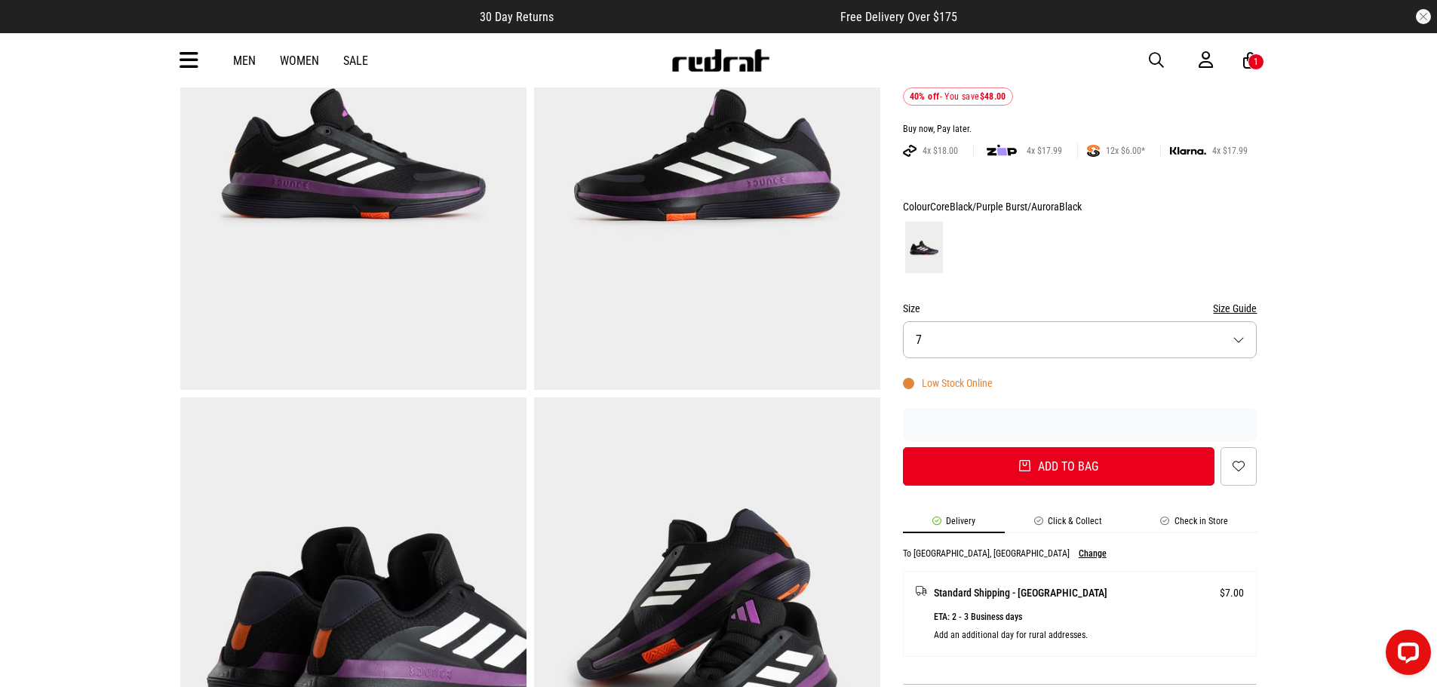
click at [717, 51] on img at bounding box center [721, 60] width 100 height 23
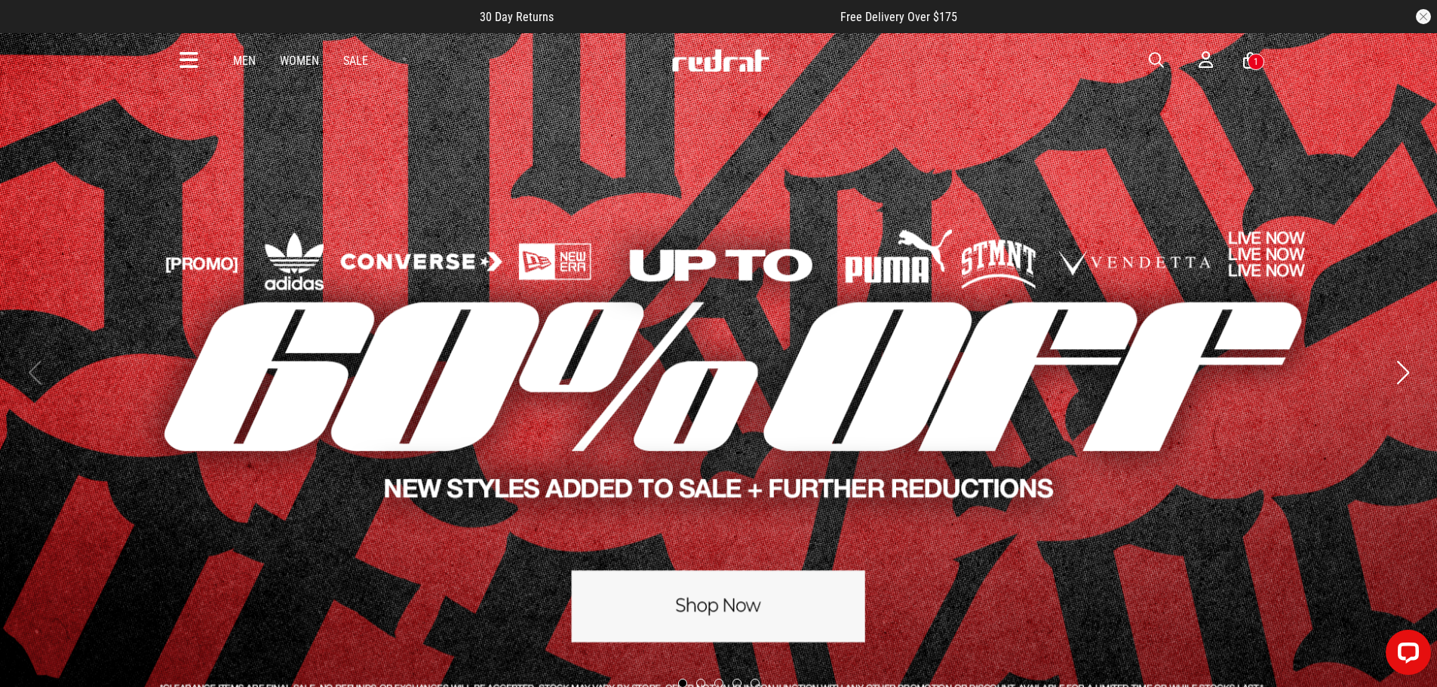
click at [734, 588] on link "1 / 5" at bounding box center [718, 373] width 1437 height 682
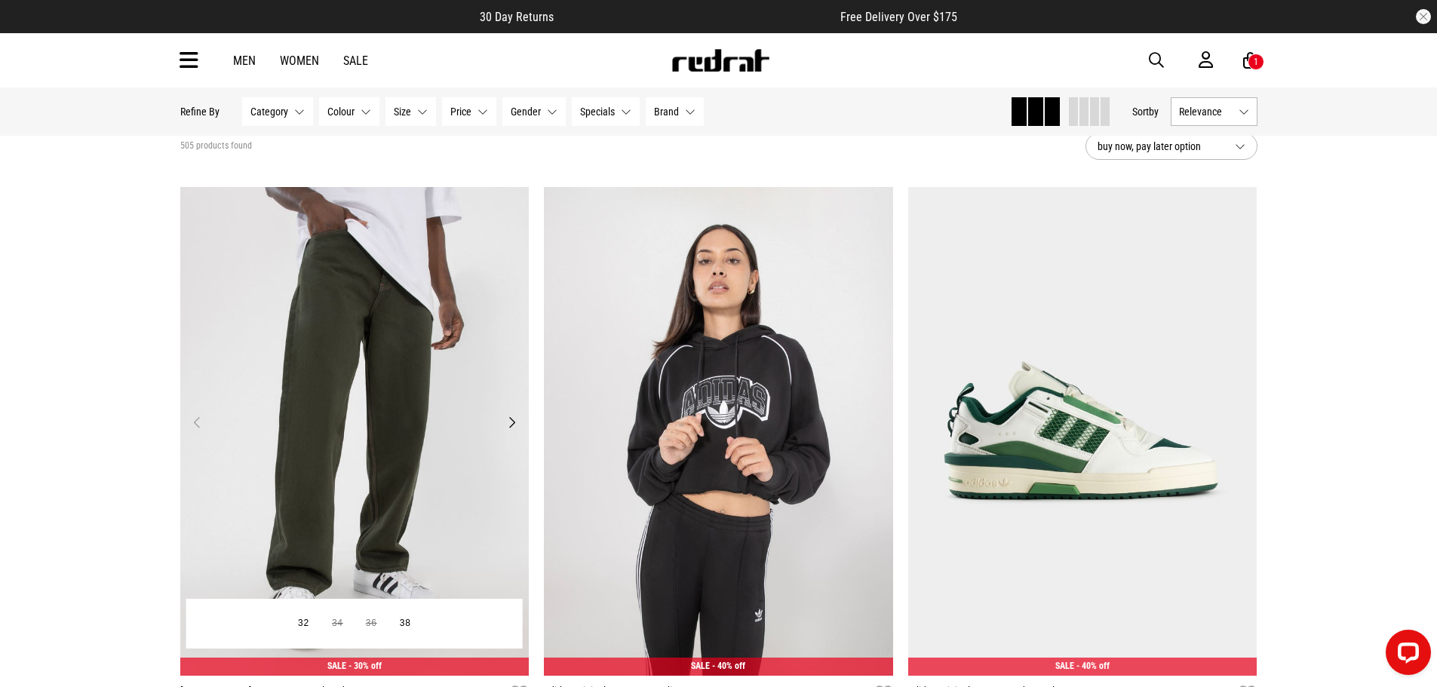
scroll to position [75, 0]
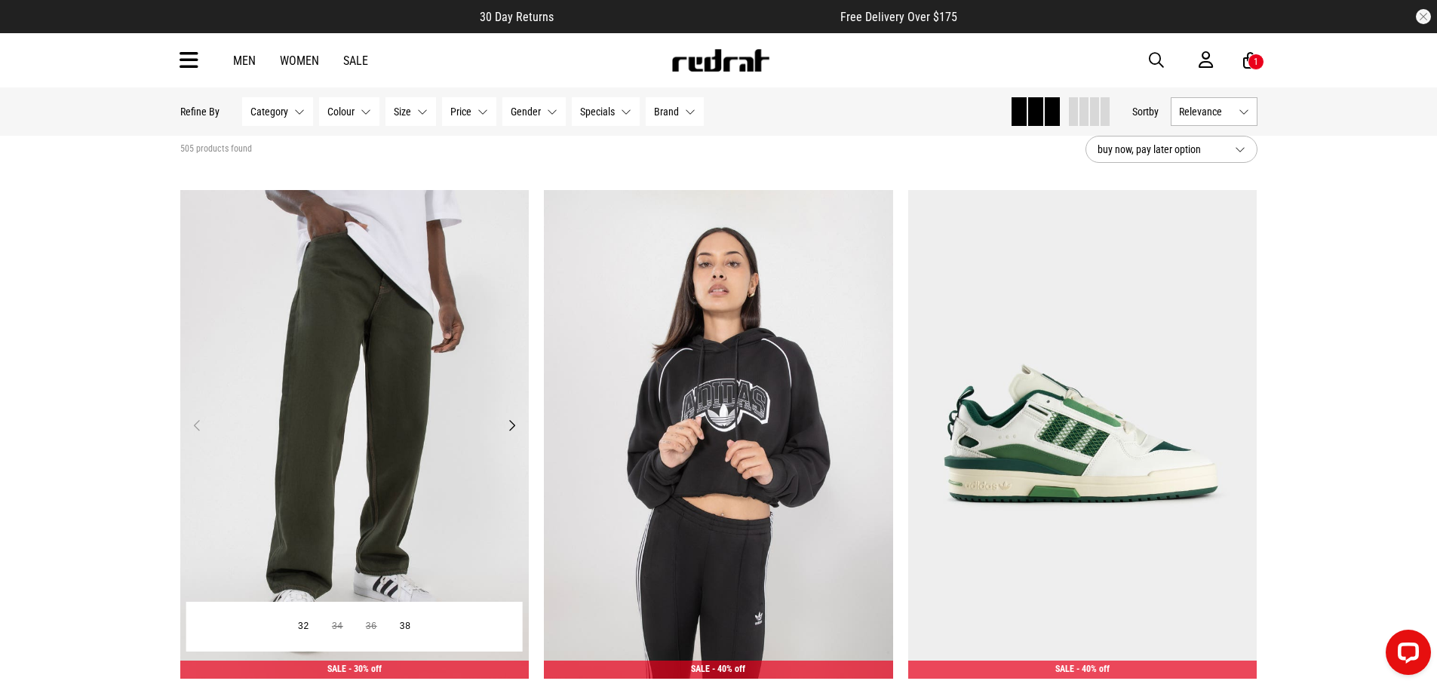
click at [511, 425] on button "Next" at bounding box center [511, 425] width 19 height 18
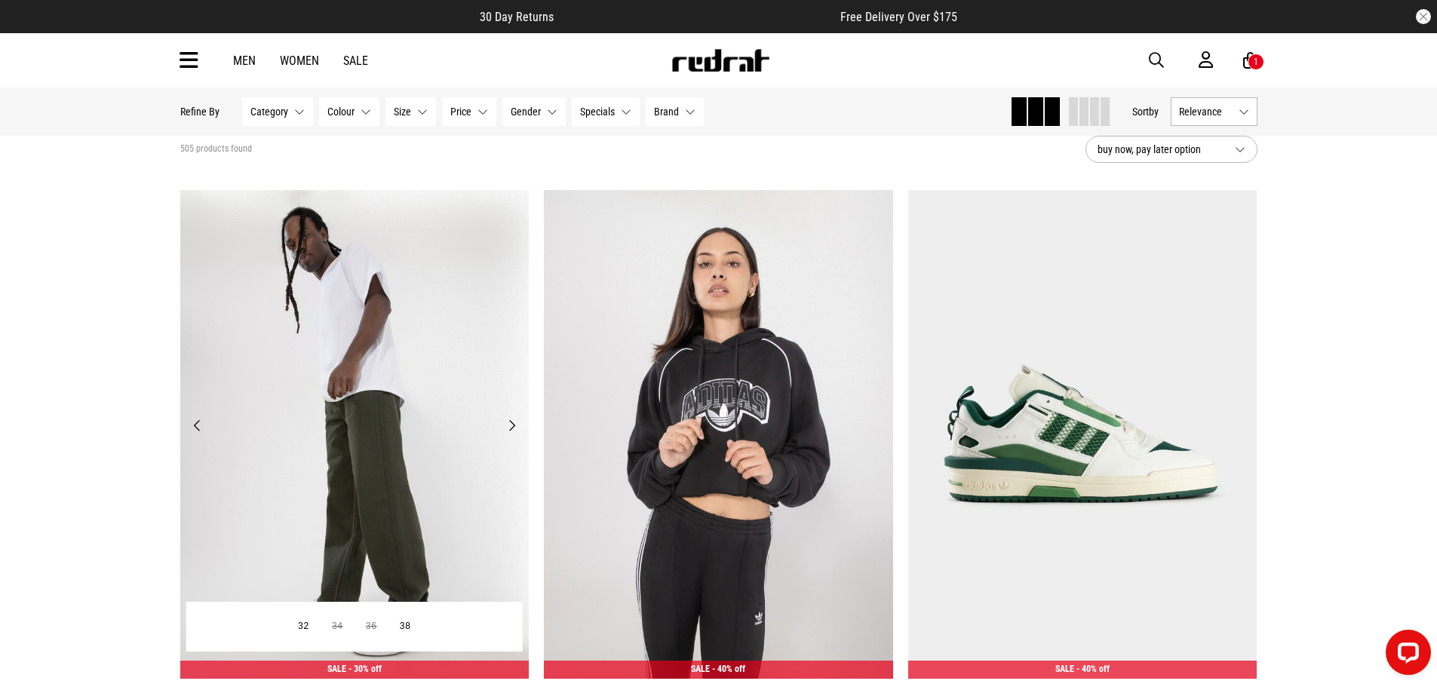
click at [511, 425] on button "Next" at bounding box center [511, 425] width 19 height 18
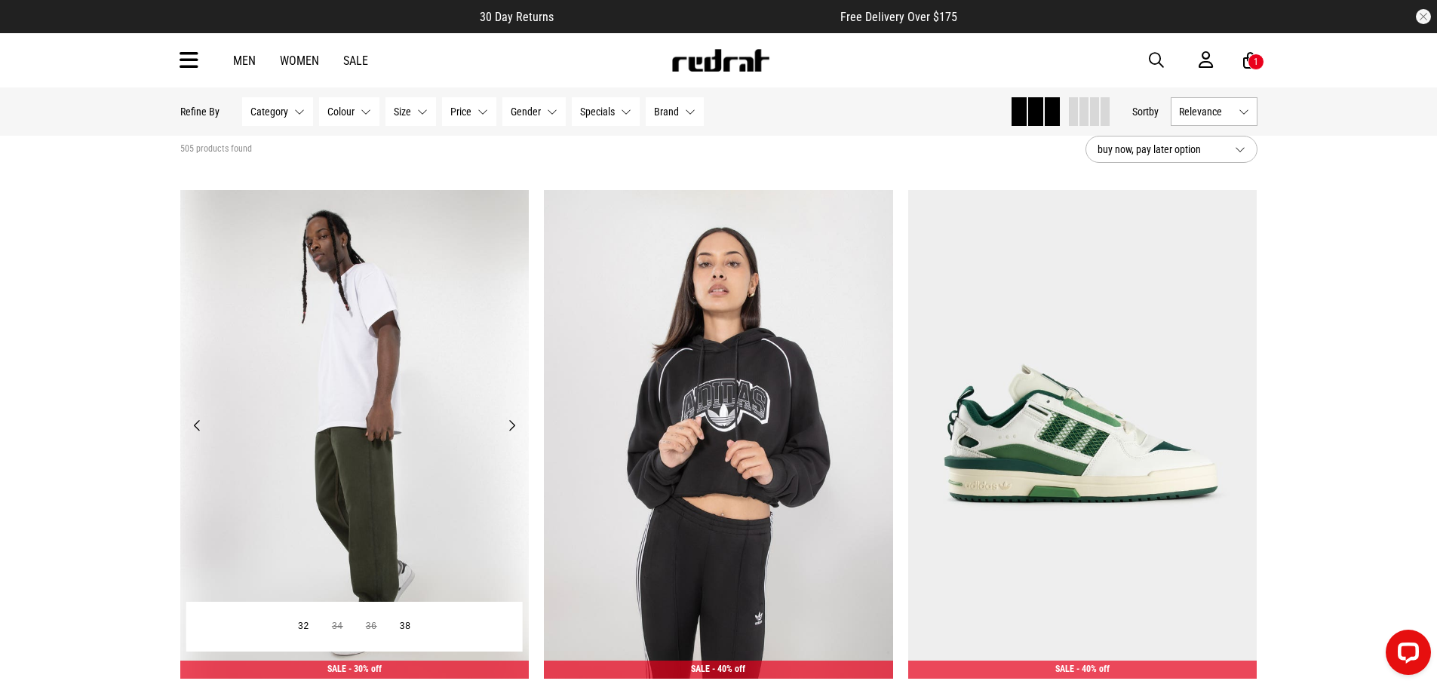
click at [511, 425] on button "Next" at bounding box center [511, 425] width 19 height 18
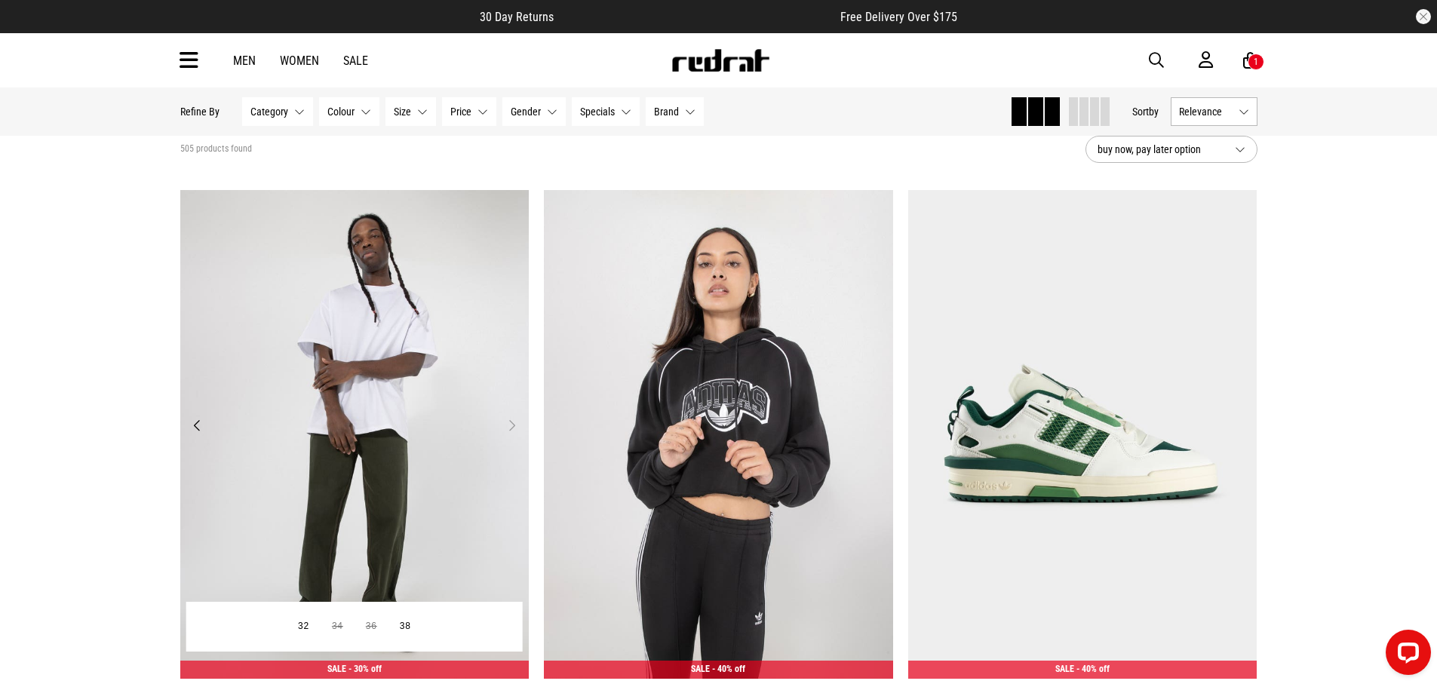
click at [511, 425] on button "Next" at bounding box center [511, 425] width 19 height 18
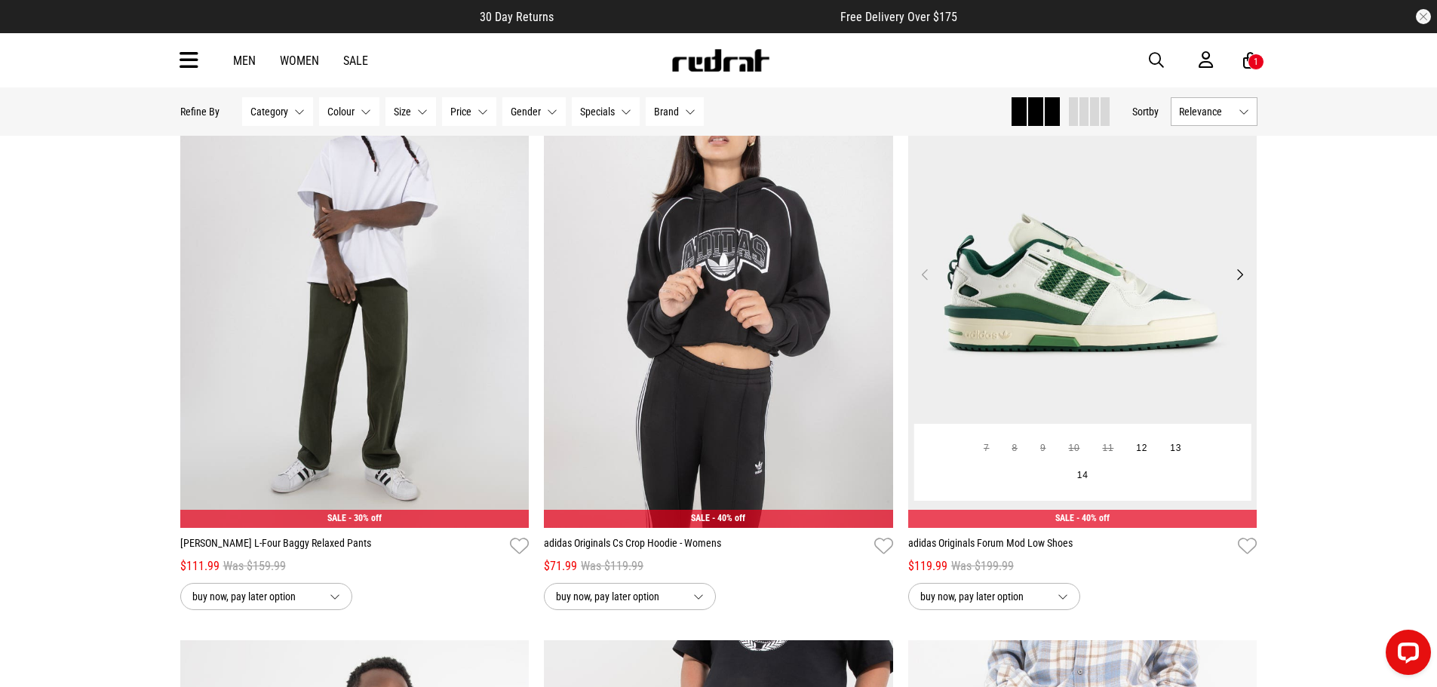
click at [1240, 275] on button "Next" at bounding box center [1239, 275] width 19 height 18
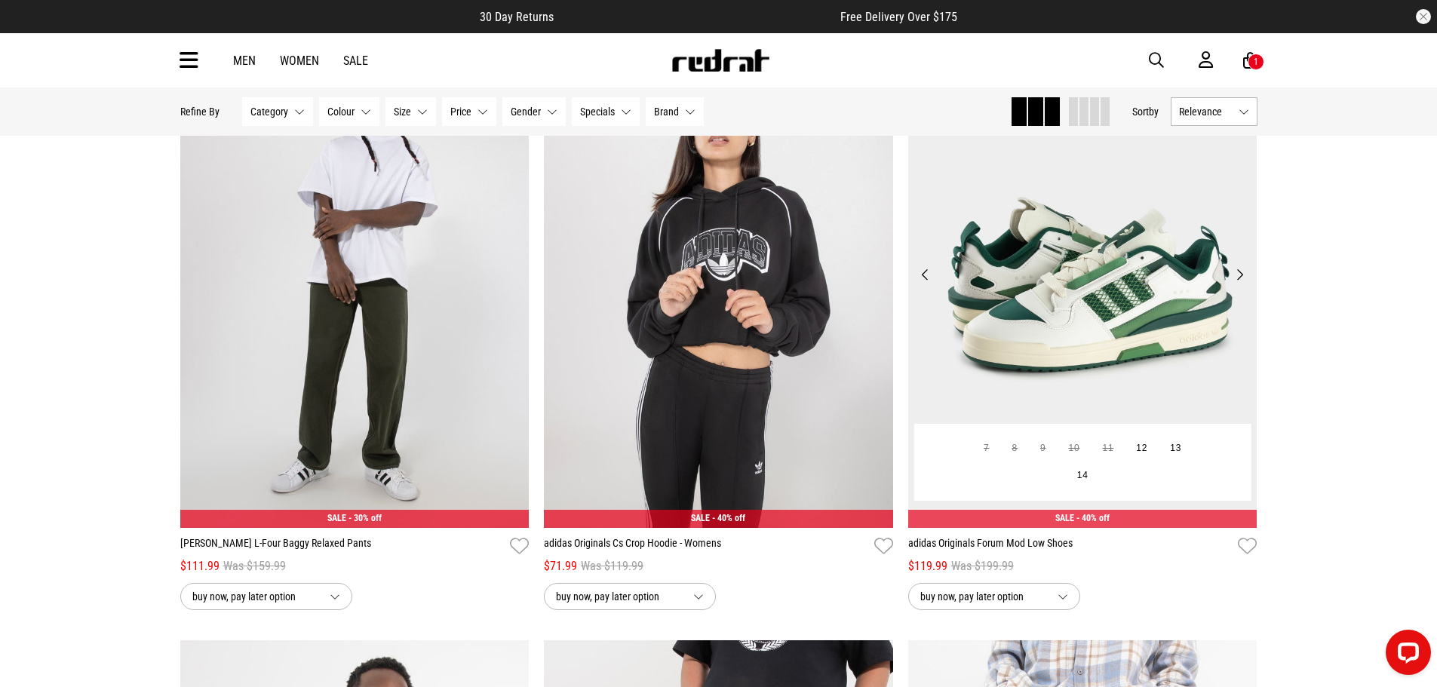
click at [1240, 275] on button "Next" at bounding box center [1239, 275] width 19 height 18
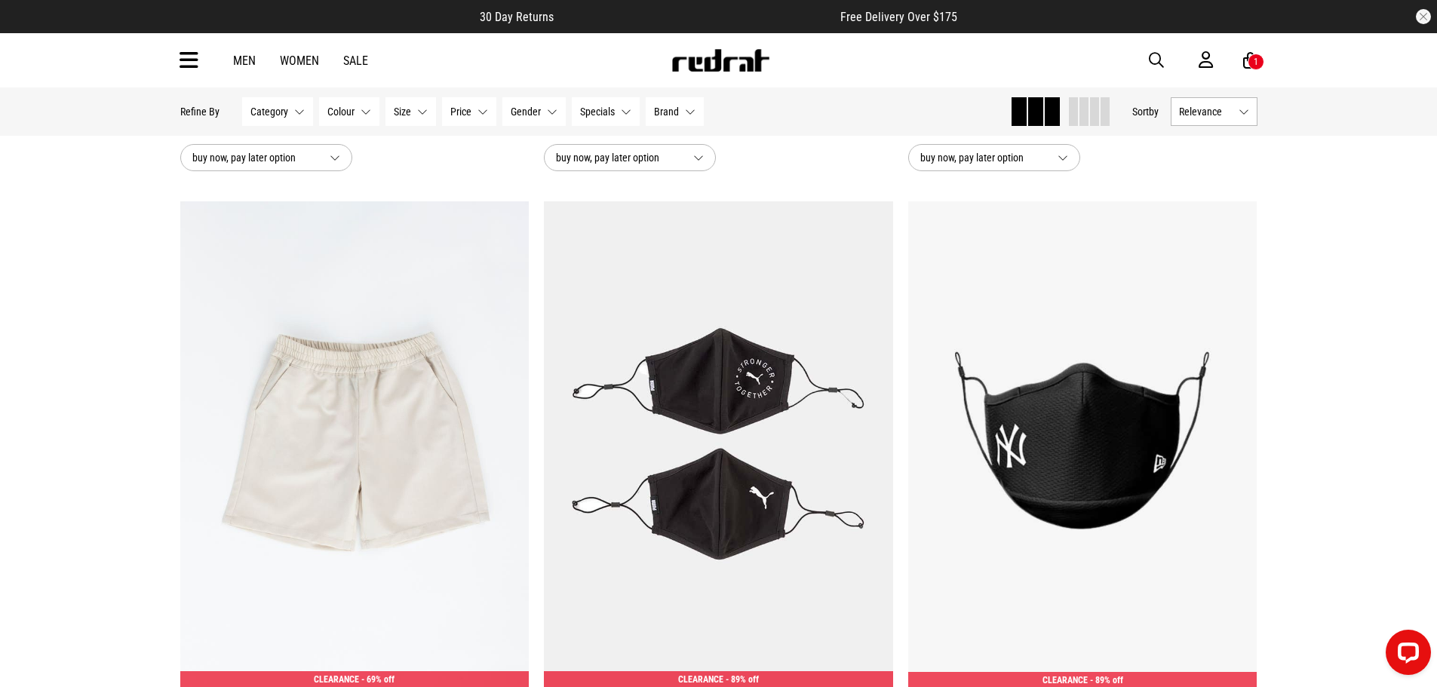
scroll to position [2489, 0]
